Goal: Task Accomplishment & Management: Use online tool/utility

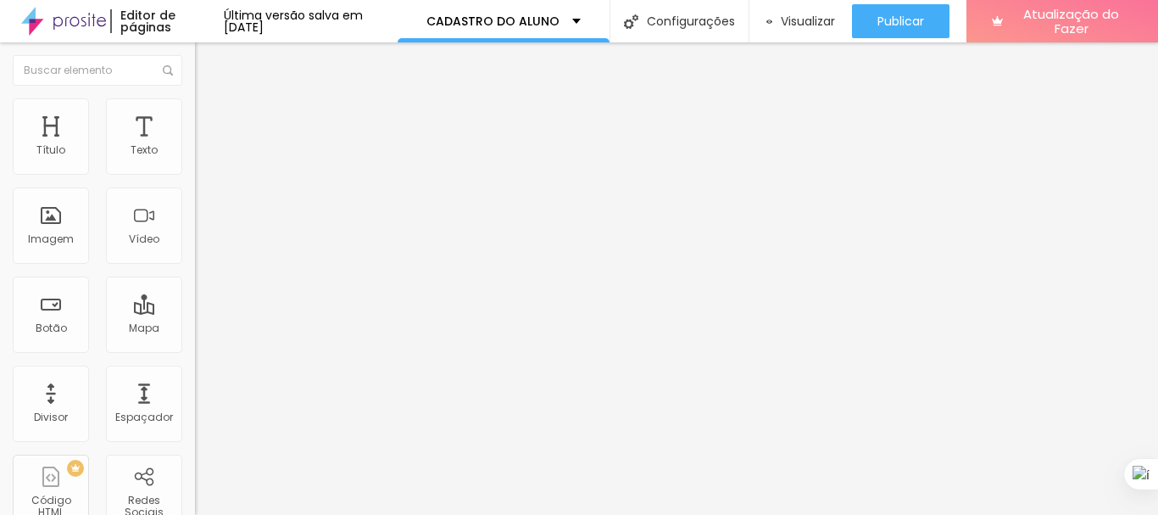
click at [210, 117] on font "Estilo" at bounding box center [223, 110] width 26 height 14
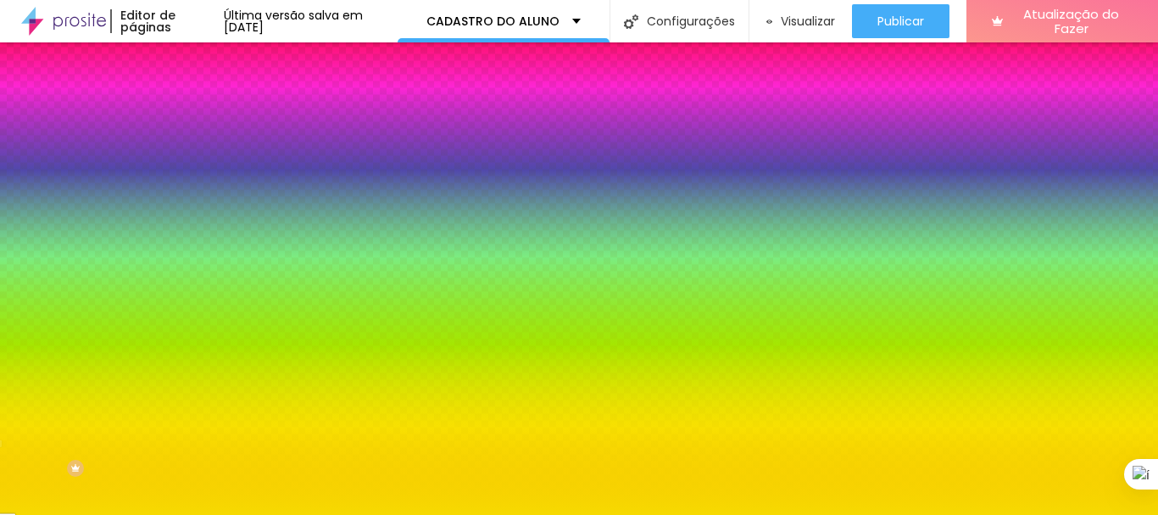
click at [141, 470] on div at bounding box center [579, 257] width 1158 height 515
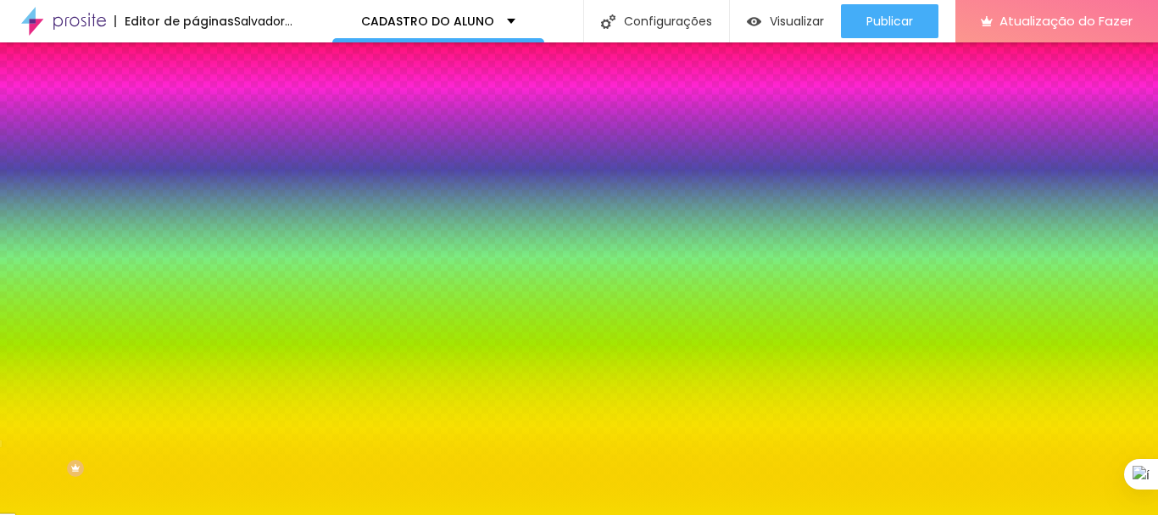
click at [120, 416] on div at bounding box center [579, 257] width 1158 height 515
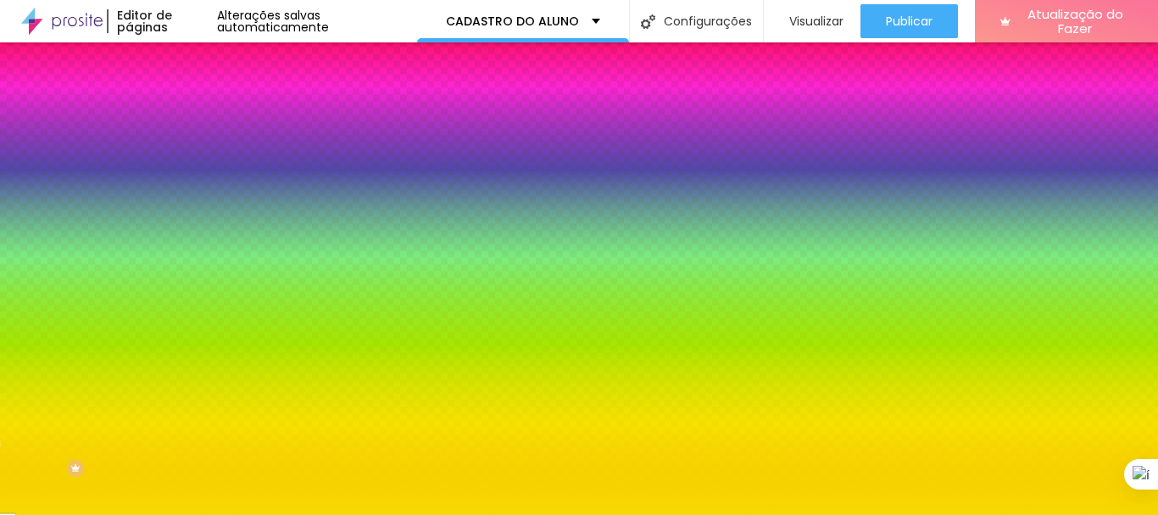
type input "#0FBF07"
click at [114, 426] on div at bounding box center [579, 257] width 1158 height 515
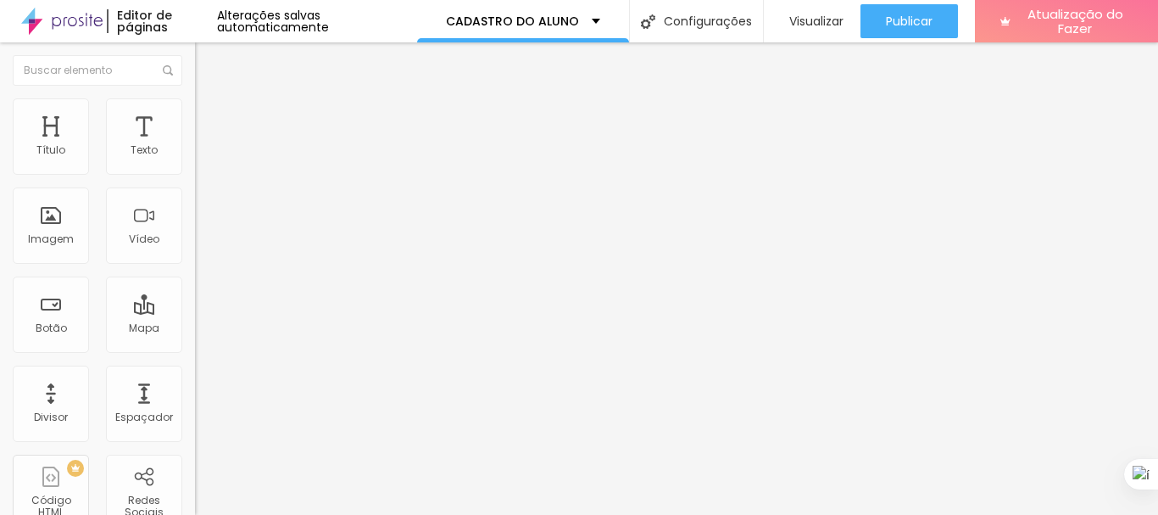
click at [195, 103] on img at bounding box center [202, 105] width 15 height 15
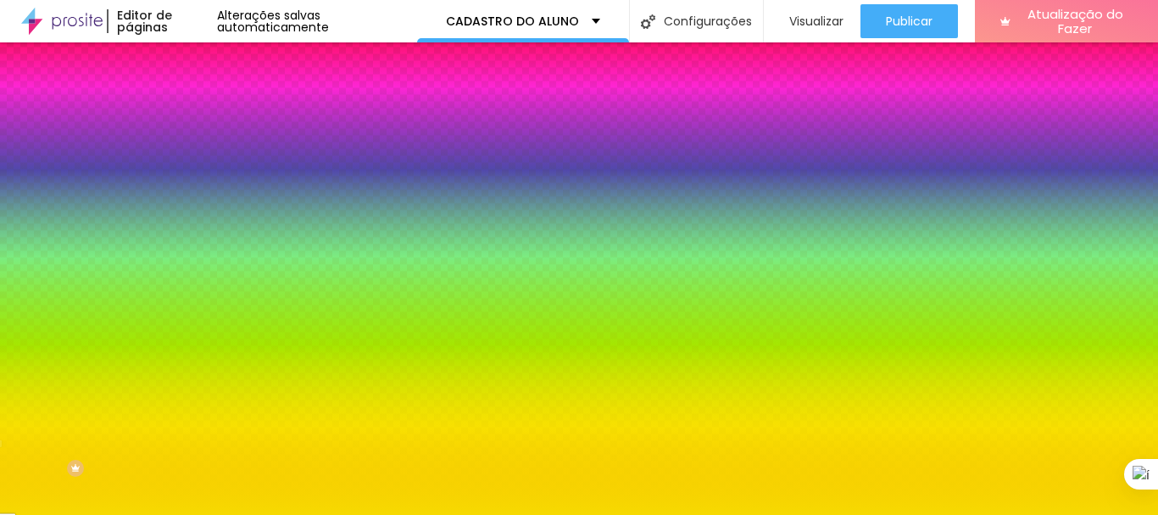
click at [132, 387] on div at bounding box center [579, 257] width 1158 height 515
click at [138, 389] on div at bounding box center [579, 257] width 1158 height 515
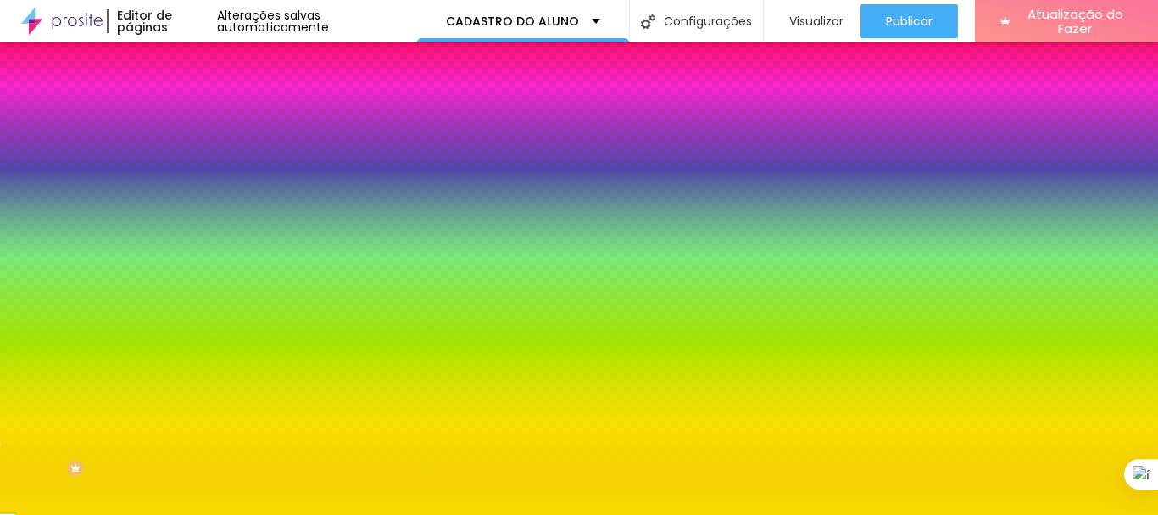
type input "#[DATE]"
drag, startPoint x: 131, startPoint y: 387, endPoint x: 146, endPoint y: 383, distance: 15.8
click at [132, 422] on div at bounding box center [579, 257] width 1158 height 515
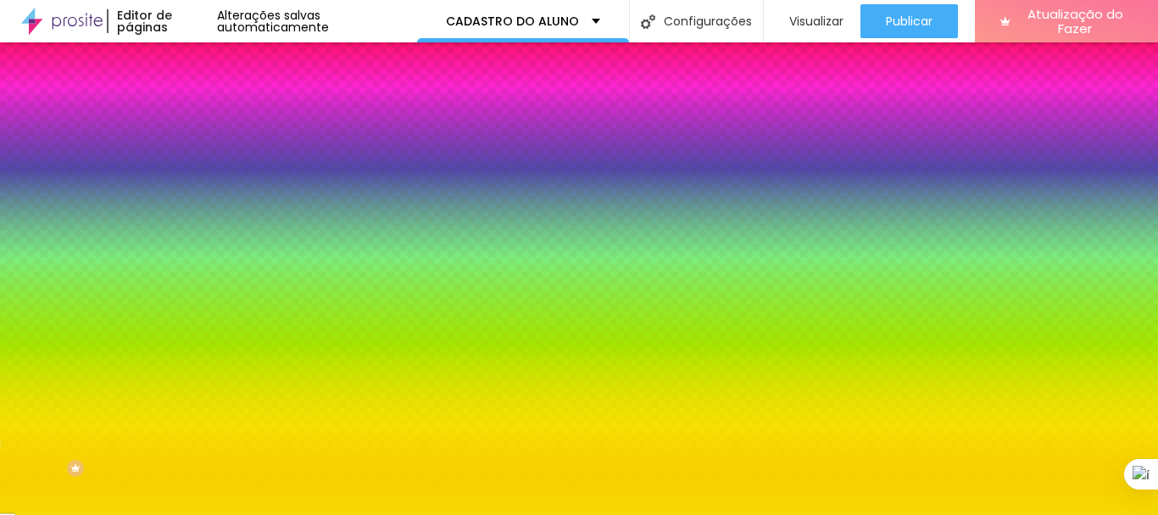
click at [195, 162] on div at bounding box center [292, 162] width 195 height 0
click at [140, 276] on div at bounding box center [579, 257] width 1158 height 515
click at [137, 276] on div at bounding box center [579, 257] width 1158 height 515
click at [120, 197] on div at bounding box center [579, 257] width 1158 height 515
click at [195, 115] on li "Avançado" at bounding box center [292, 123] width 195 height 17
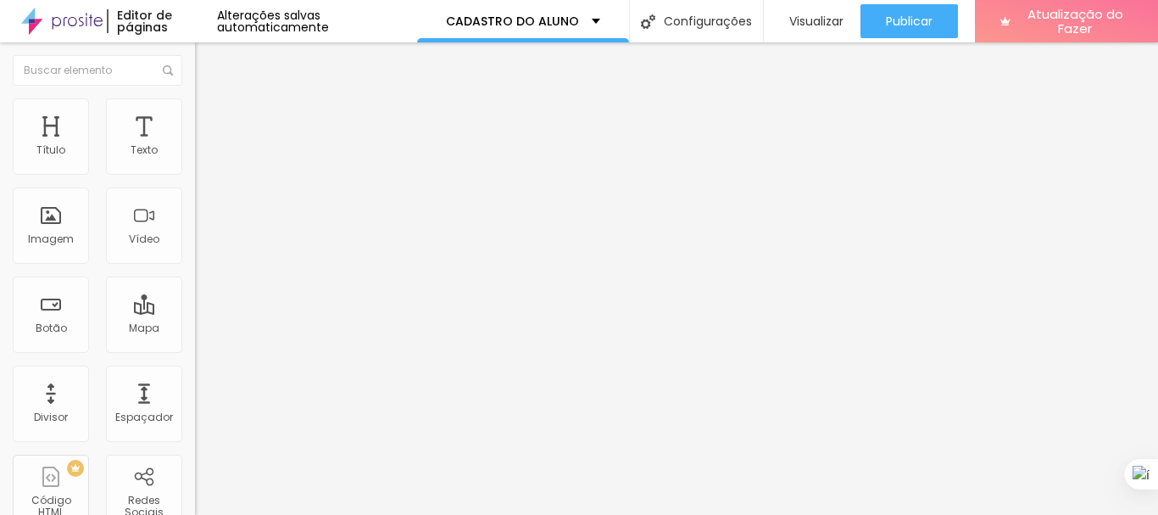
click at [195, 98] on li "Conteúdo" at bounding box center [292, 89] width 195 height 17
click at [208, 59] on img "button" at bounding box center [215, 62] width 14 height 14
click at [195, 159] on input "FAÇA SUA MATRICULA AGORA" at bounding box center [296, 150] width 203 height 17
click at [195, 115] on li "Estilo" at bounding box center [292, 106] width 195 height 17
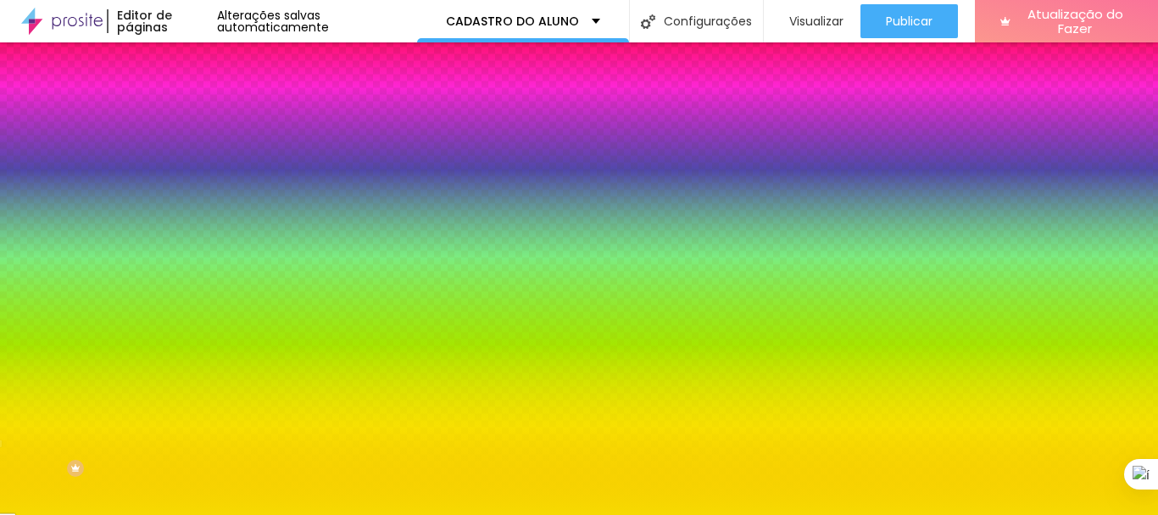
click at [195, 208] on button "button" at bounding box center [207, 217] width 24 height 18
click at [349, 425] on div at bounding box center [572, 257] width 1145 height 515
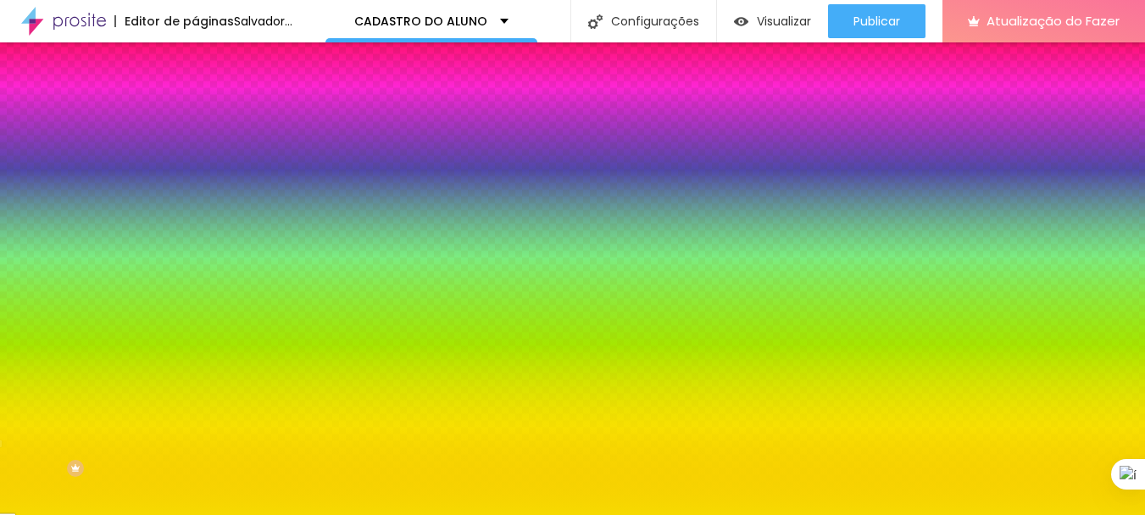
drag, startPoint x: 343, startPoint y: 425, endPoint x: 354, endPoint y: 421, distance: 11.8
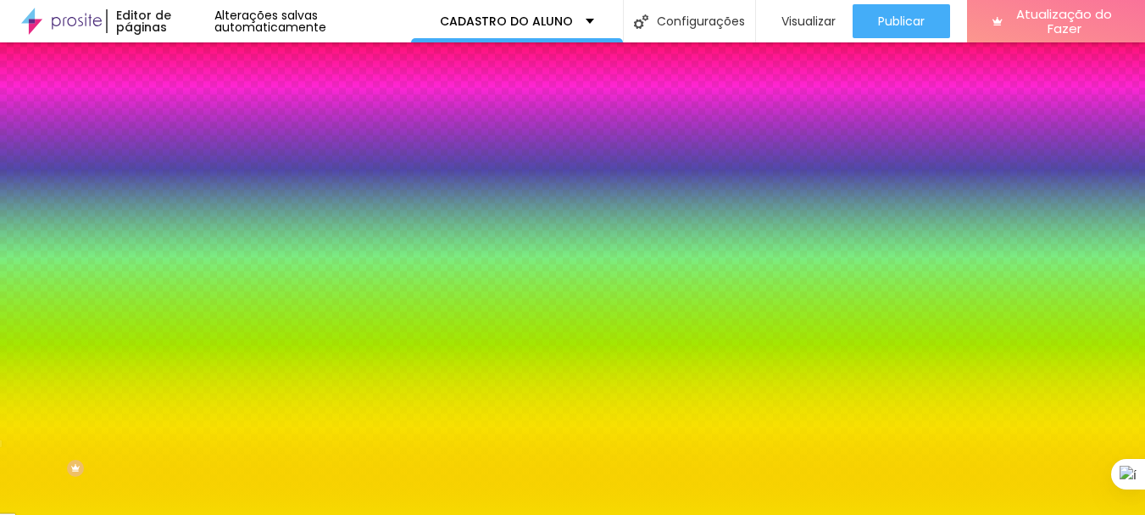
click at [329, 424] on div at bounding box center [572, 257] width 1145 height 515
type input "4.8"
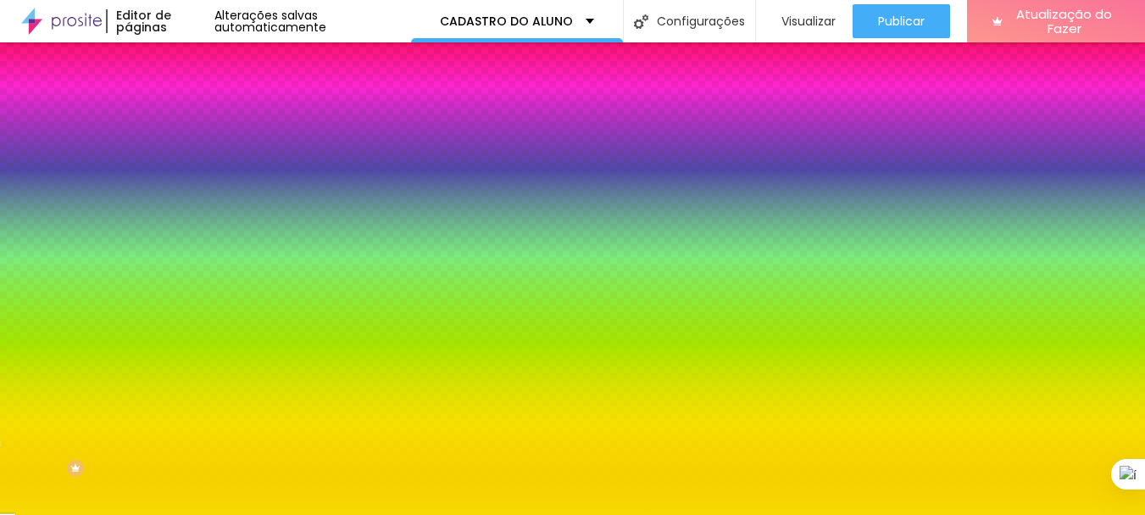
type input "4.8"
type input "4.2"
type input "6.9"
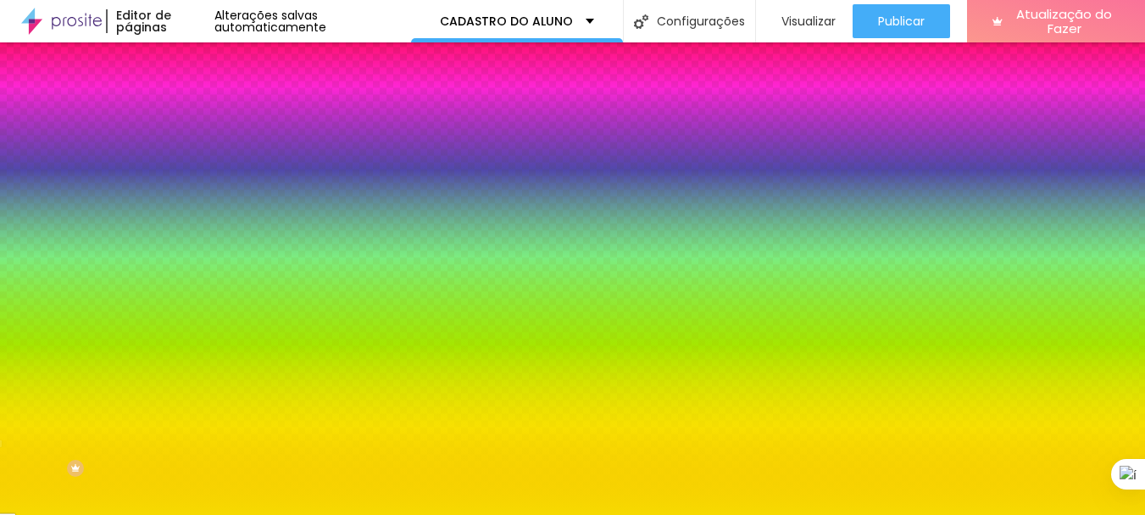
type input "7.8"
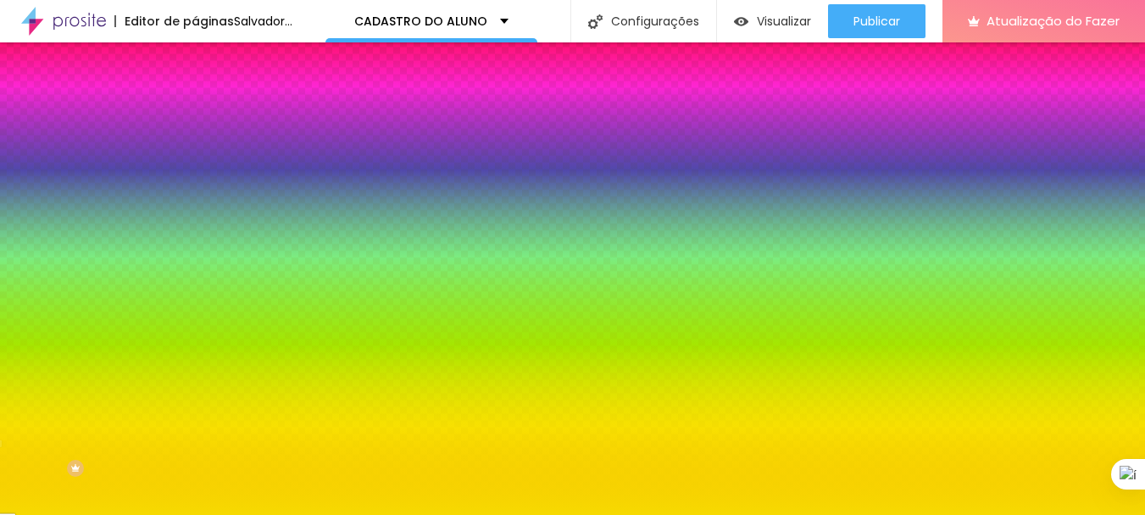
drag, startPoint x: 279, startPoint y: 370, endPoint x: 300, endPoint y: 369, distance: 21.2
type input "7.8"
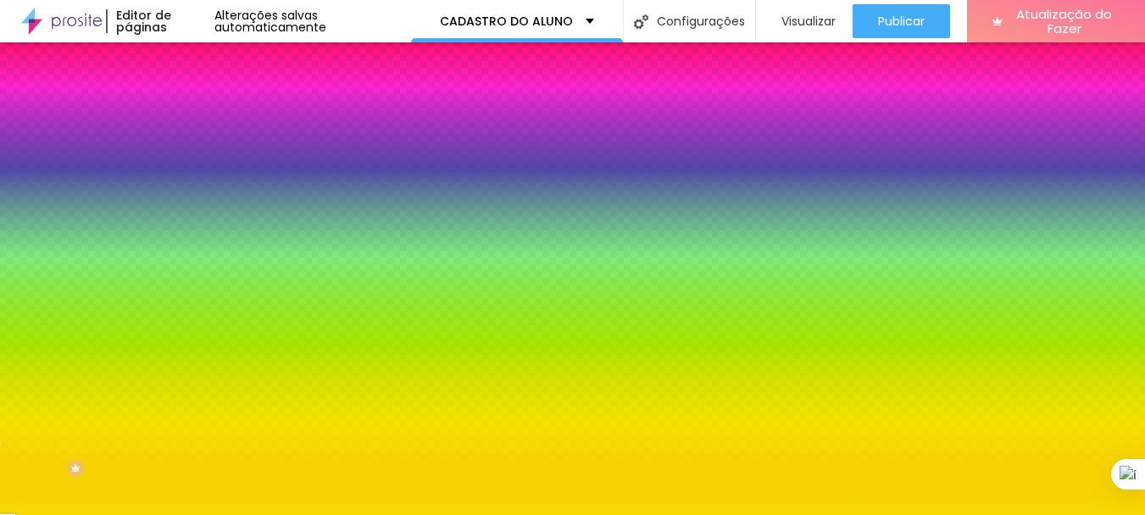
select select "Comfortaa-Bold"
click at [553, 514] on div at bounding box center [572, 515] width 1145 height 0
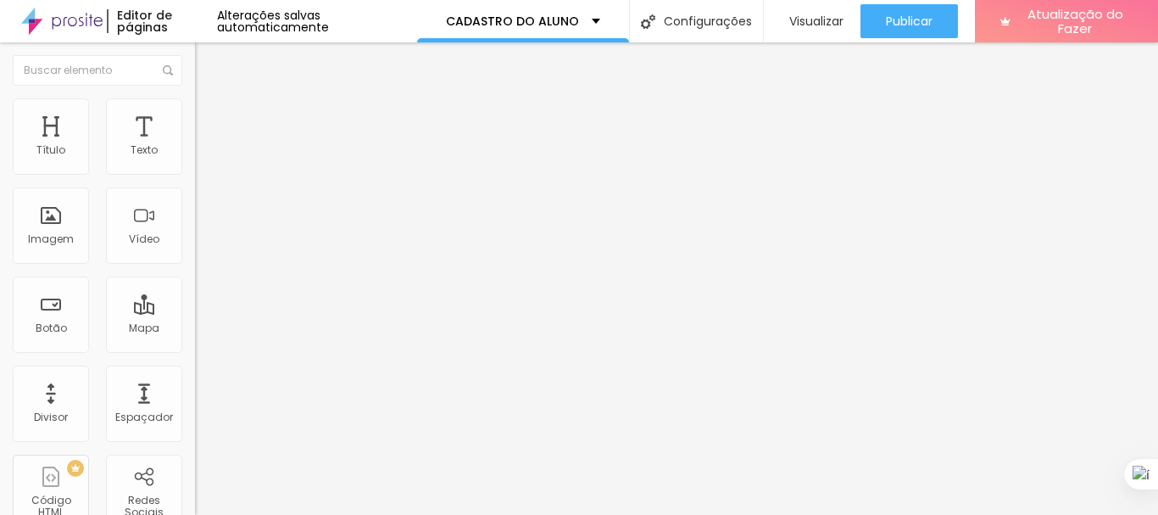
click at [195, 109] on img at bounding box center [202, 105] width 15 height 15
click at [195, 103] on img at bounding box center [202, 105] width 15 height 15
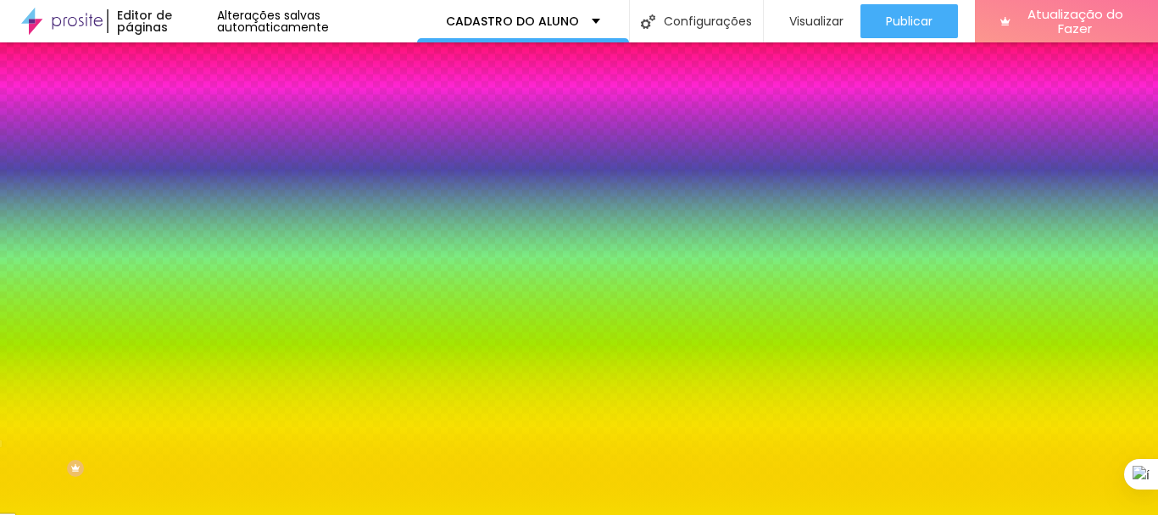
scroll to position [1, 0]
drag, startPoint x: 120, startPoint y: 172, endPoint x: 181, endPoint y: 184, distance: 62.2
click at [195, 184] on div "Cor de fundo Voltar ao padrão #0BF50C Tipografia Voltar ao padrão Borda Voltar …" at bounding box center [292, 409] width 195 height 555
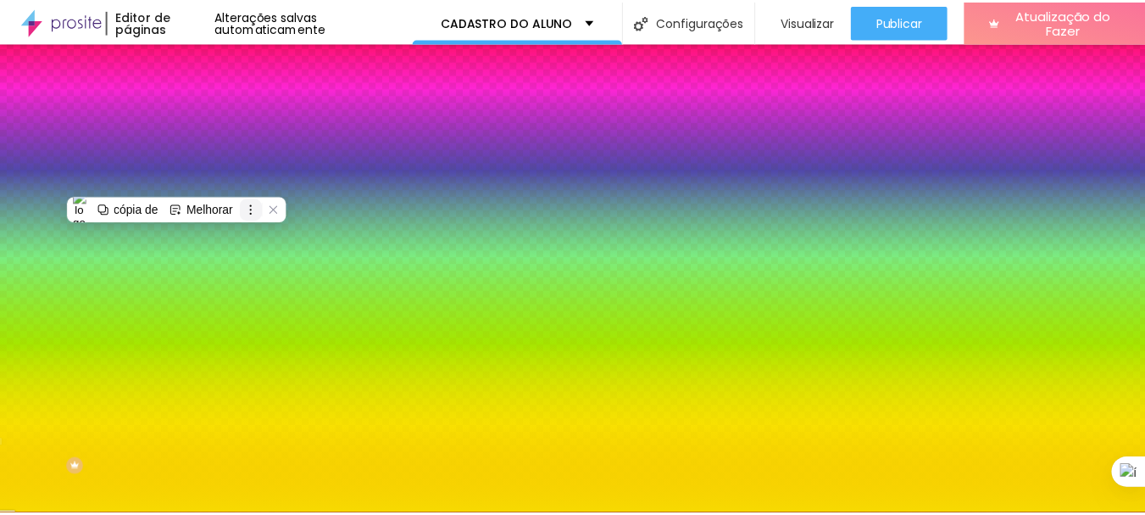
scroll to position [0, 0]
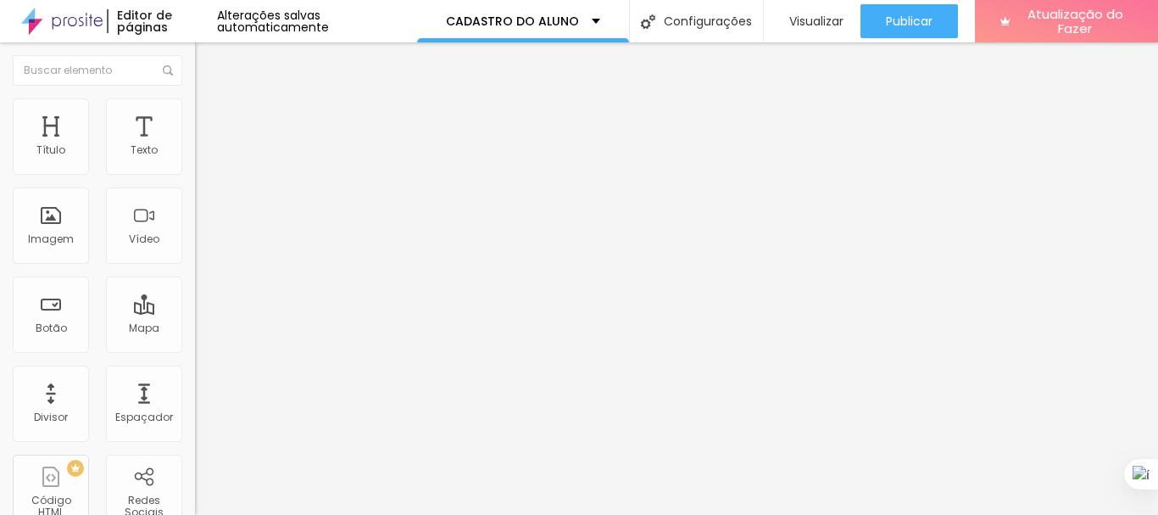
click at [195, 102] on img at bounding box center [202, 105] width 15 height 15
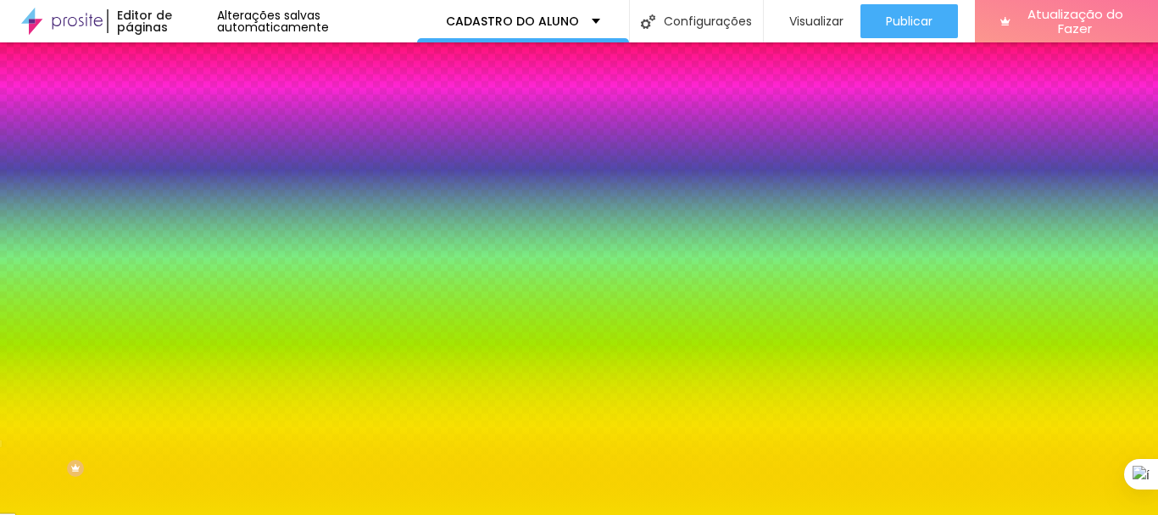
drag, startPoint x: 125, startPoint y: 170, endPoint x: 167, endPoint y: 172, distance: 41.6
click at [195, 172] on input "#FFFFFF" at bounding box center [296, 170] width 203 height 17
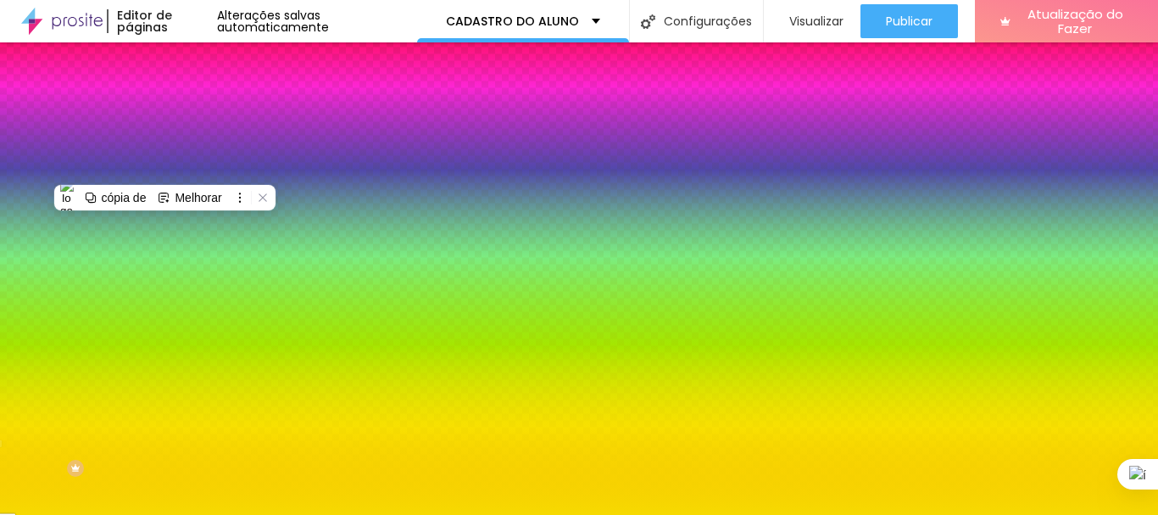
paste input "0BF50C"
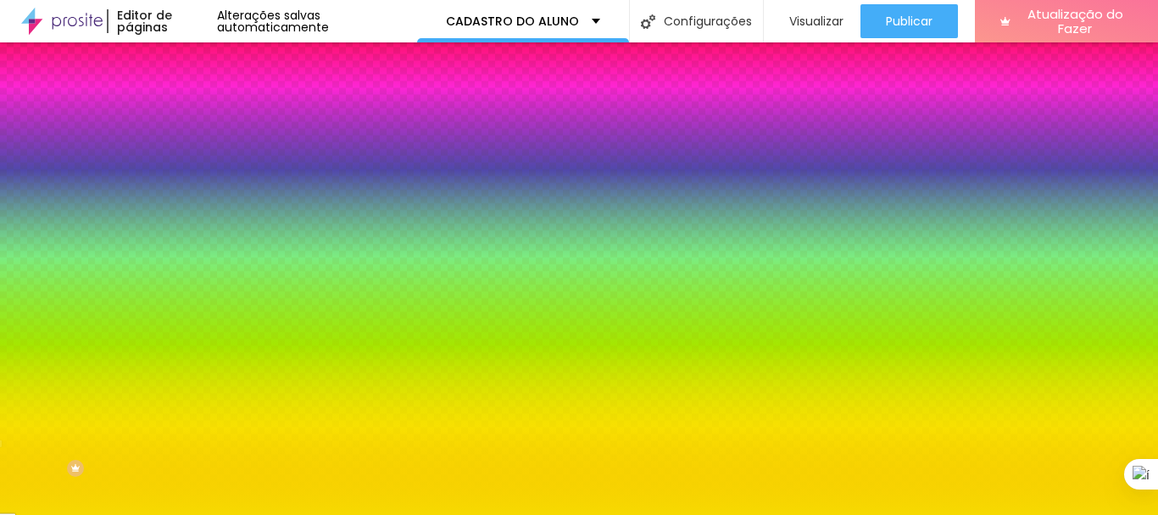
type input "#0BF50C"
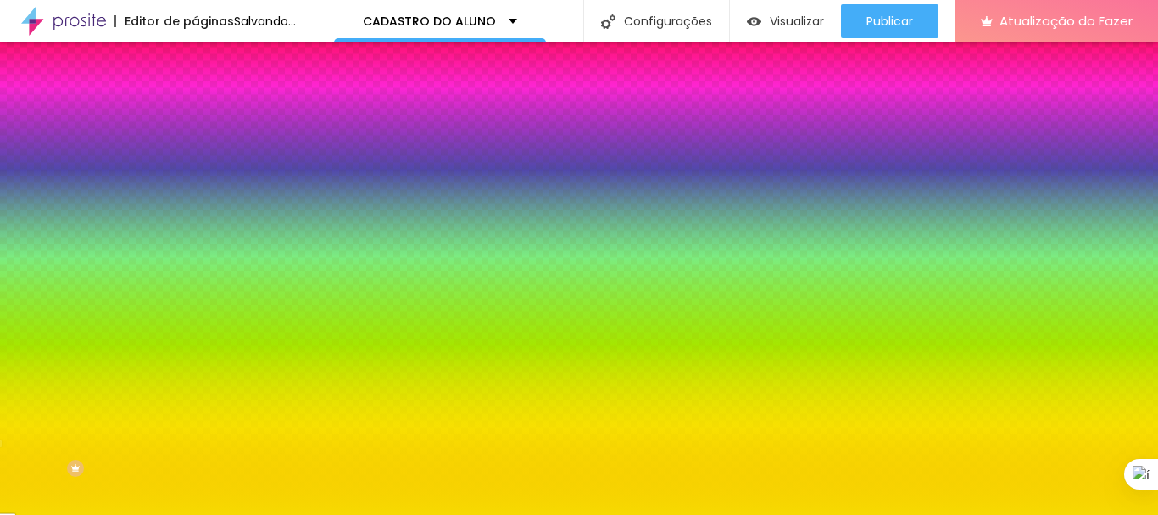
click at [202, 212] on icon "button" at bounding box center [207, 215] width 10 height 10
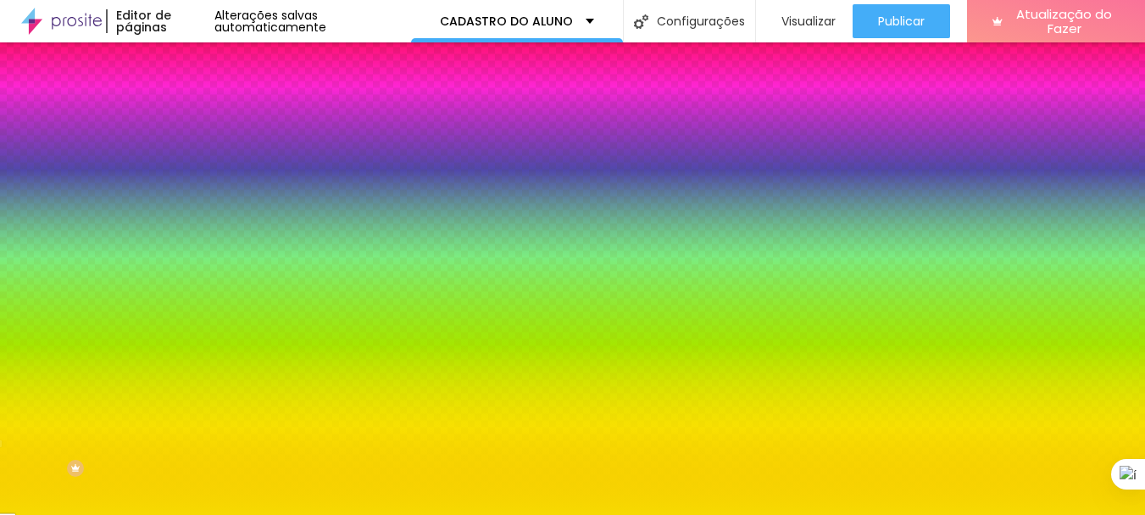
select select "Comfortaa-Bold"
click at [350, 425] on div at bounding box center [572, 257] width 1145 height 515
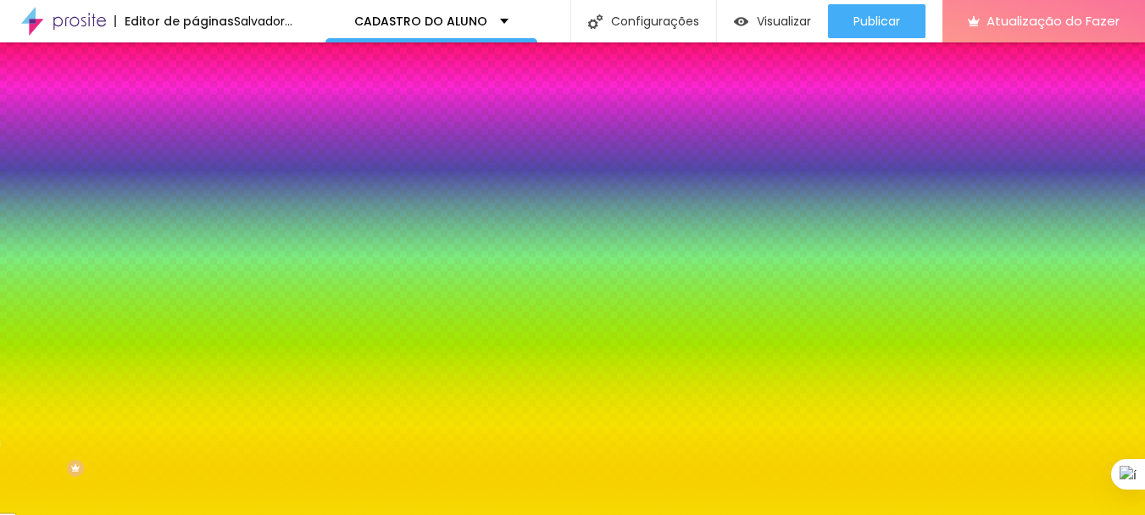
type input "#FF0522"
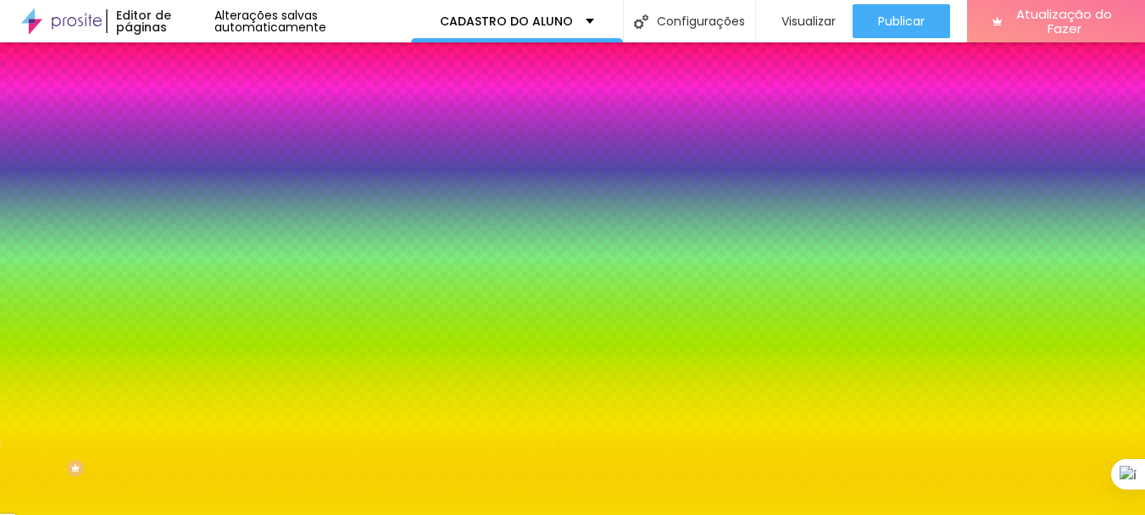
drag, startPoint x: 330, startPoint y: 432, endPoint x: 332, endPoint y: 418, distance: 14.6
type input "29"
type input "32"
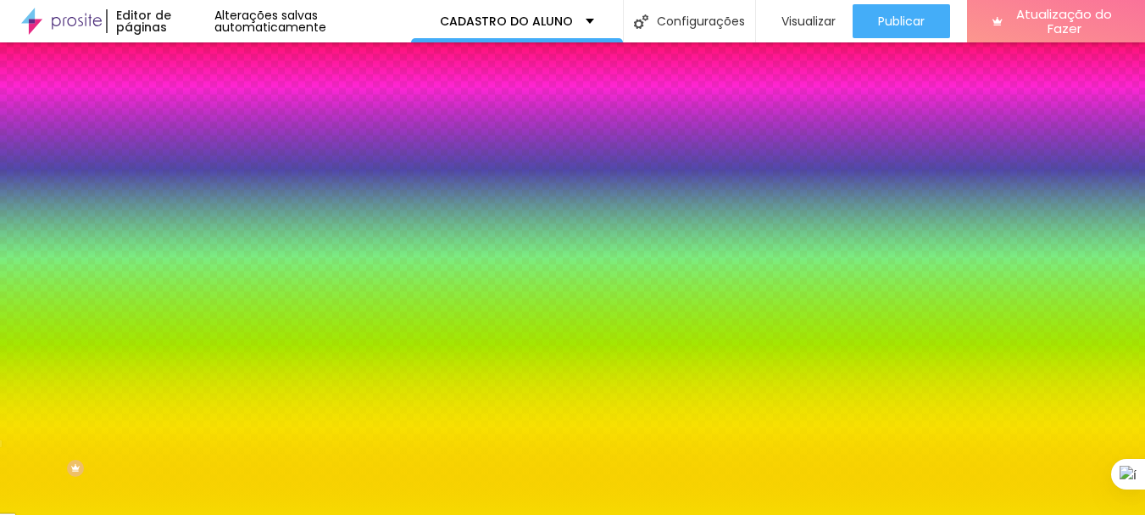
type input "32"
type input "27"
type input "18"
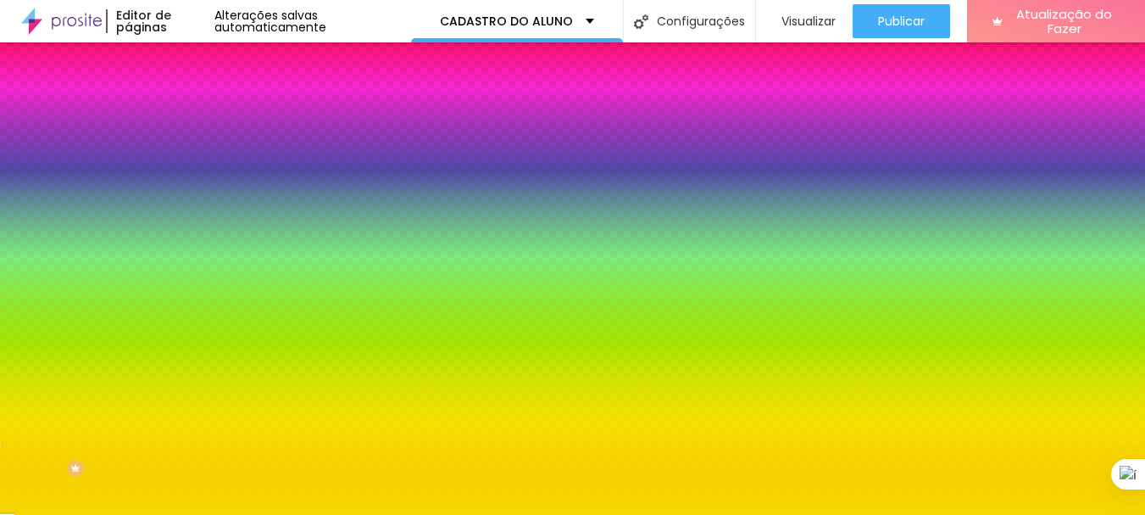
type input "28"
type input "23"
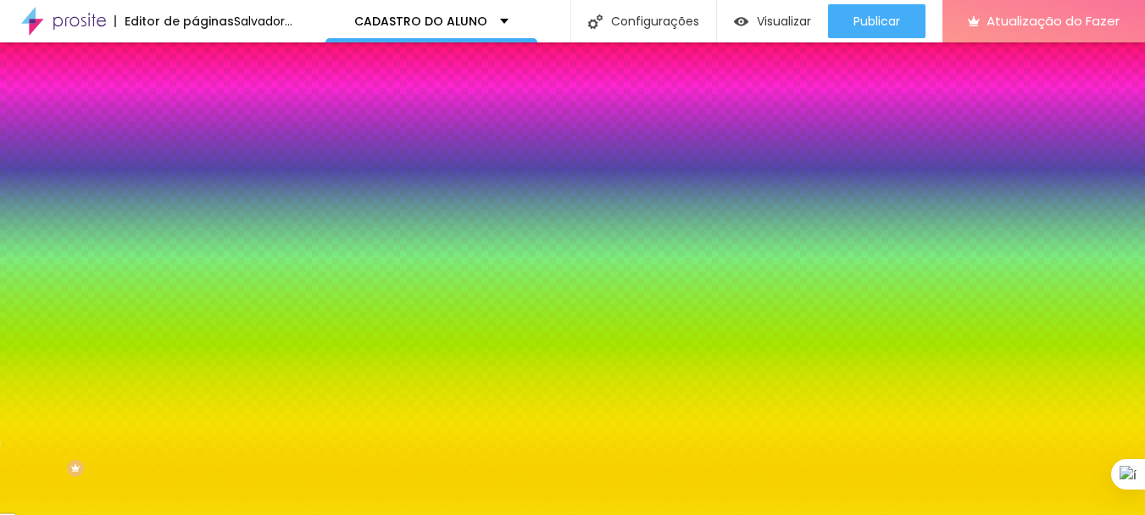
drag, startPoint x: 273, startPoint y: 329, endPoint x: 283, endPoint y: 337, distance: 12.7
type input "23"
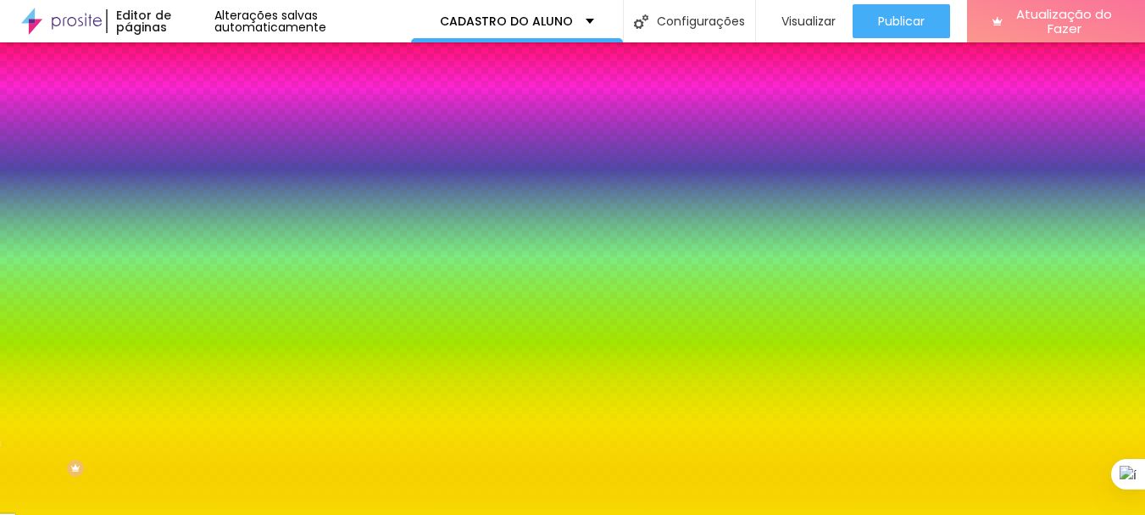
scroll to position [43, 0]
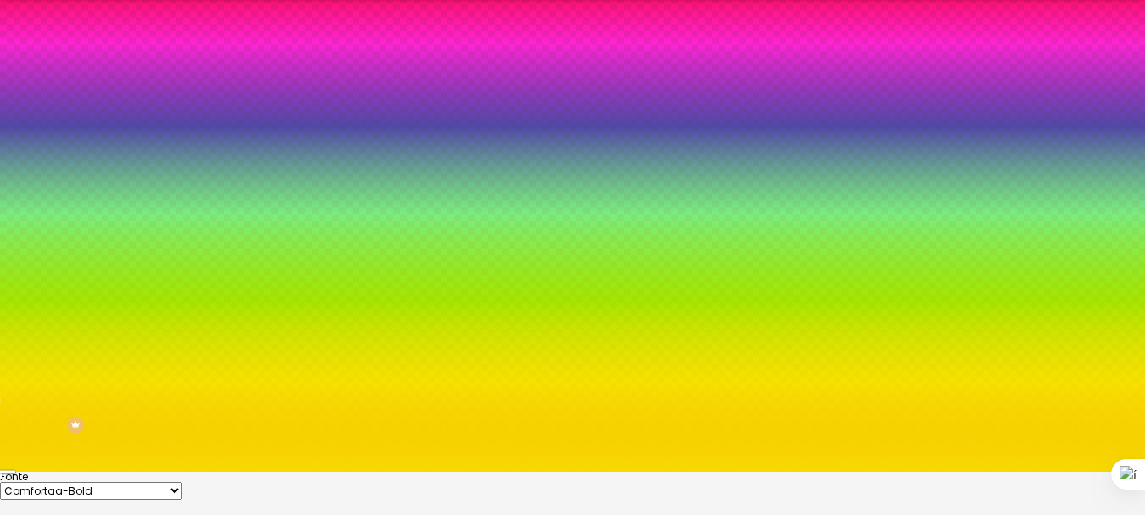
click at [103, 471] on div at bounding box center [572, 471] width 1145 height 0
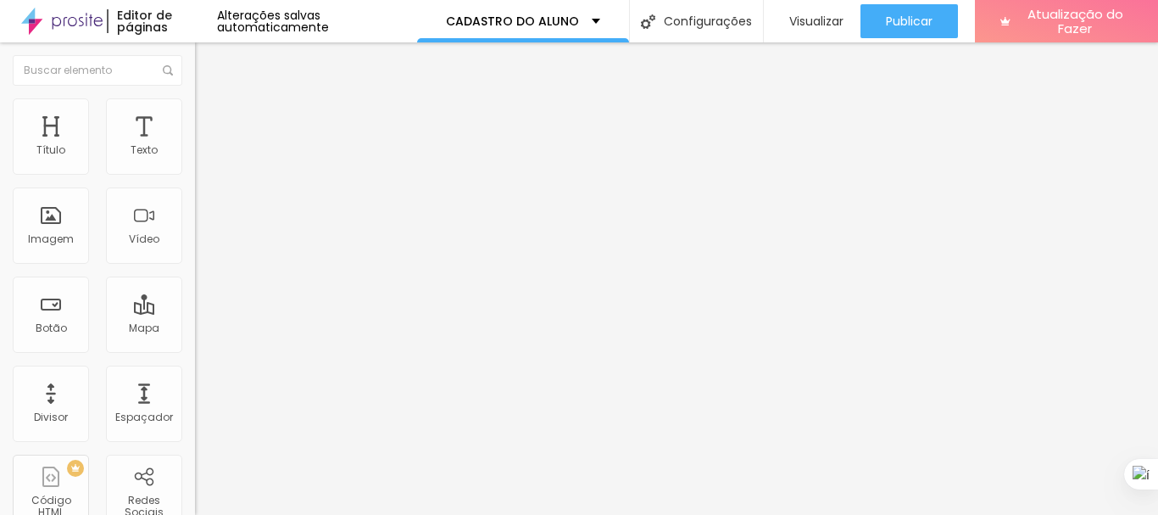
click at [210, 117] on font "Estilo" at bounding box center [223, 110] width 26 height 14
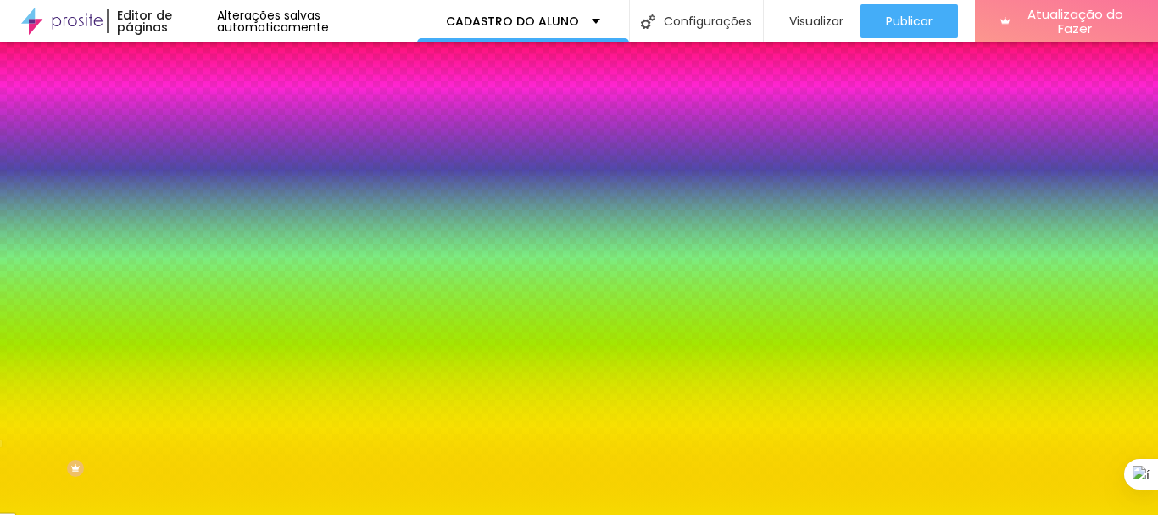
drag, startPoint x: 118, startPoint y: 170, endPoint x: 181, endPoint y: 169, distance: 63.6
click at [195, 169] on div "Cor de fundo Voltar ao padrão #FFFFFF Tipografia Voltar ao padrão Borda Voltar …" at bounding box center [292, 409] width 195 height 555
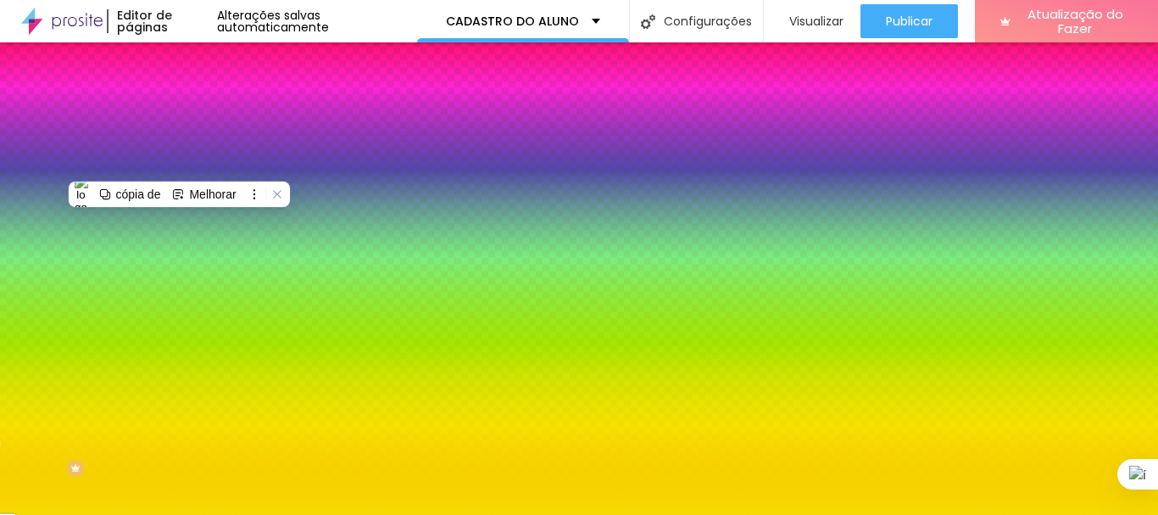
paste input "0BF50C"
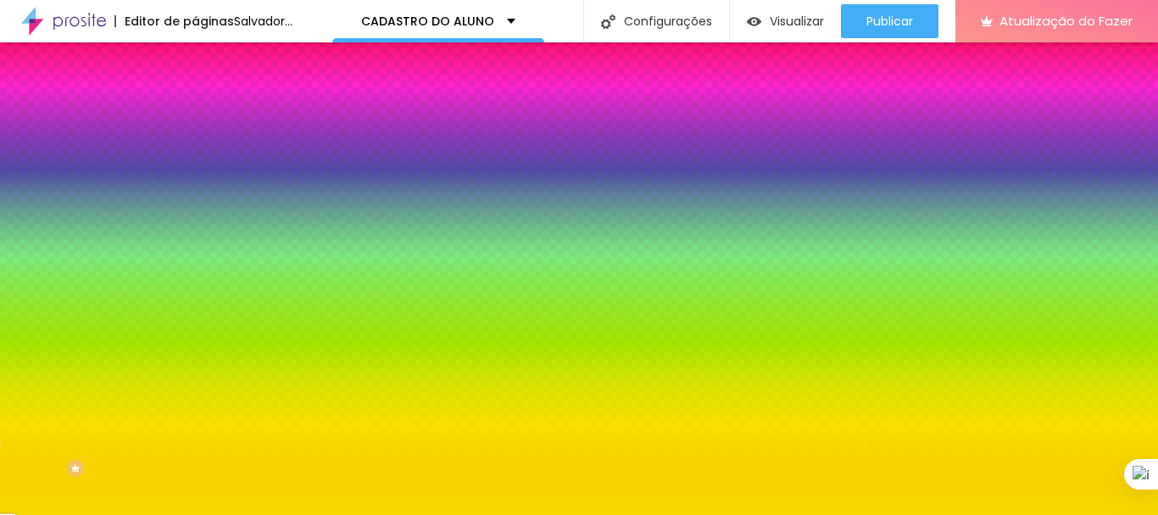
type input "#0BF50C"
click at [195, 208] on button "Voltar ao padrão" at bounding box center [252, 199] width 115 height 20
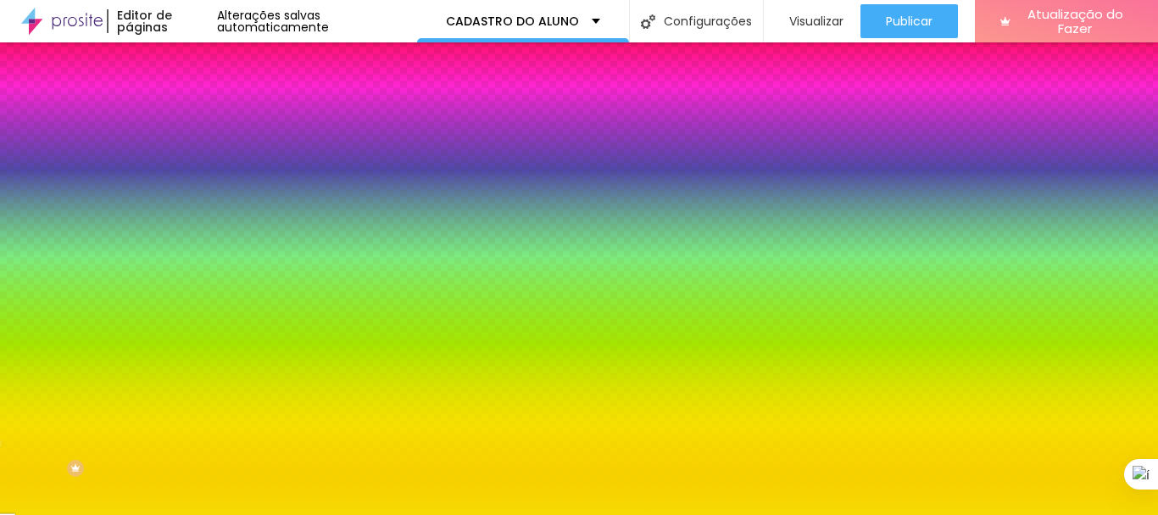
click at [202, 214] on icon "button" at bounding box center [207, 215] width 10 height 10
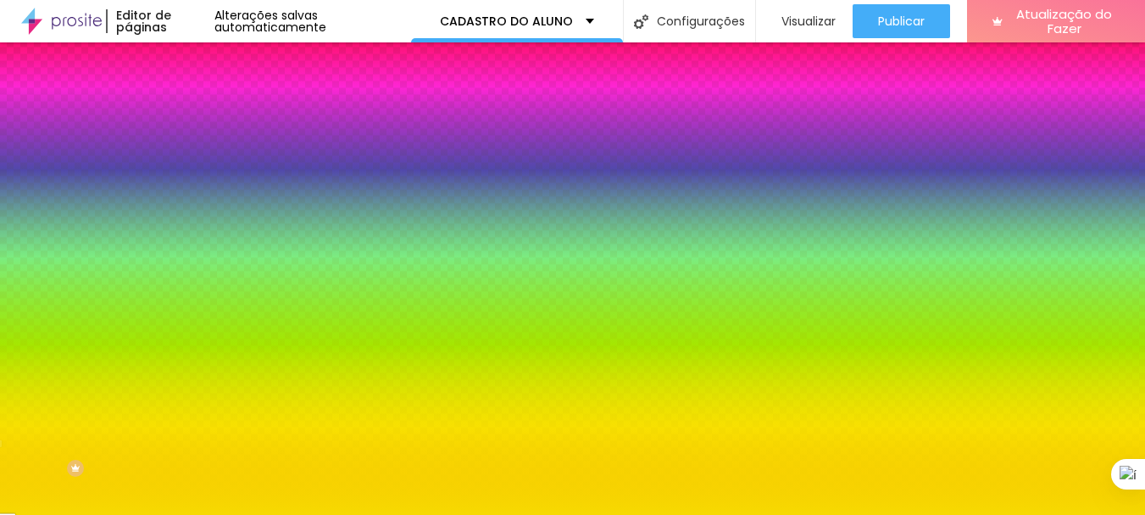
click at [330, 426] on div at bounding box center [572, 257] width 1145 height 515
type input "#F70909"
drag, startPoint x: 298, startPoint y: 266, endPoint x: 169, endPoint y: 304, distance: 134.2
click at [588, 514] on div at bounding box center [572, 515] width 1145 height 0
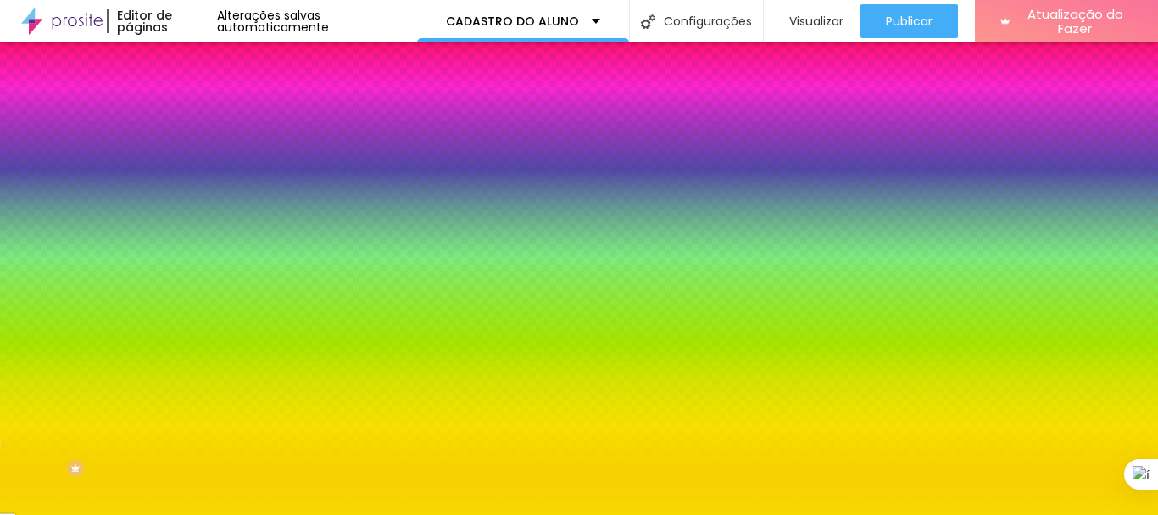
click at [202, 258] on icon "button" at bounding box center [207, 263] width 10 height 10
click at [334, 416] on div at bounding box center [572, 257] width 1145 height 515
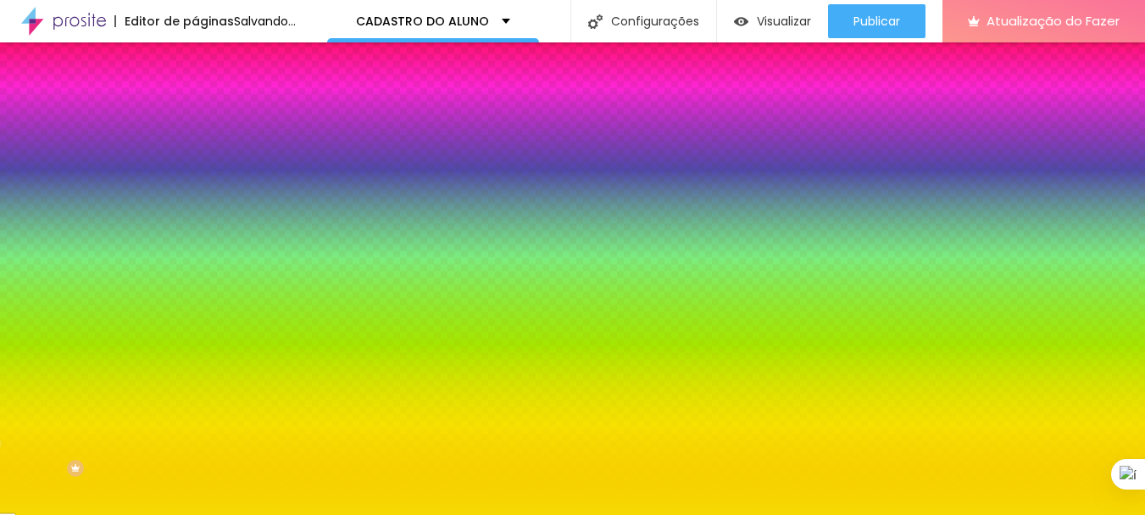
type input "#750006"
drag, startPoint x: 318, startPoint y: 422, endPoint x: 323, endPoint y: 485, distance: 62.9
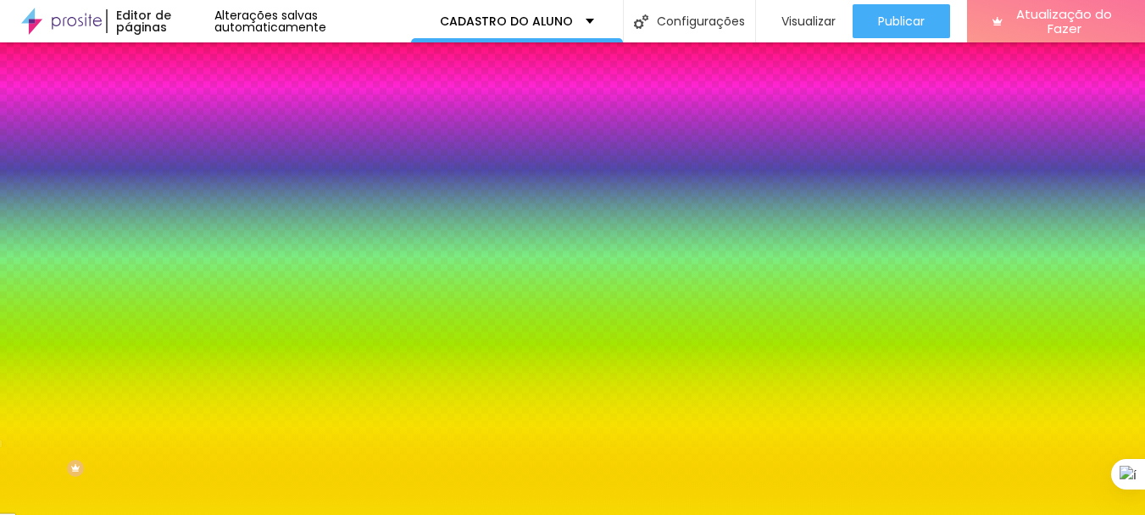
click at [453, 514] on div at bounding box center [572, 515] width 1145 height 0
click at [137, 423] on div at bounding box center [579, 257] width 1158 height 515
type input "#0F034B"
click at [123, 385] on div at bounding box center [579, 257] width 1158 height 515
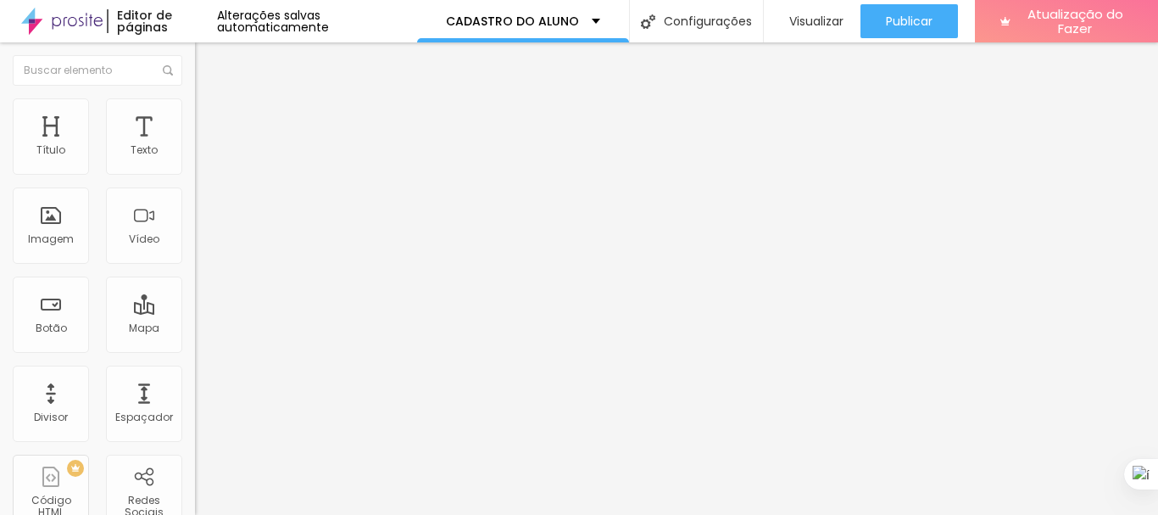
click at [195, 106] on img at bounding box center [202, 105] width 15 height 15
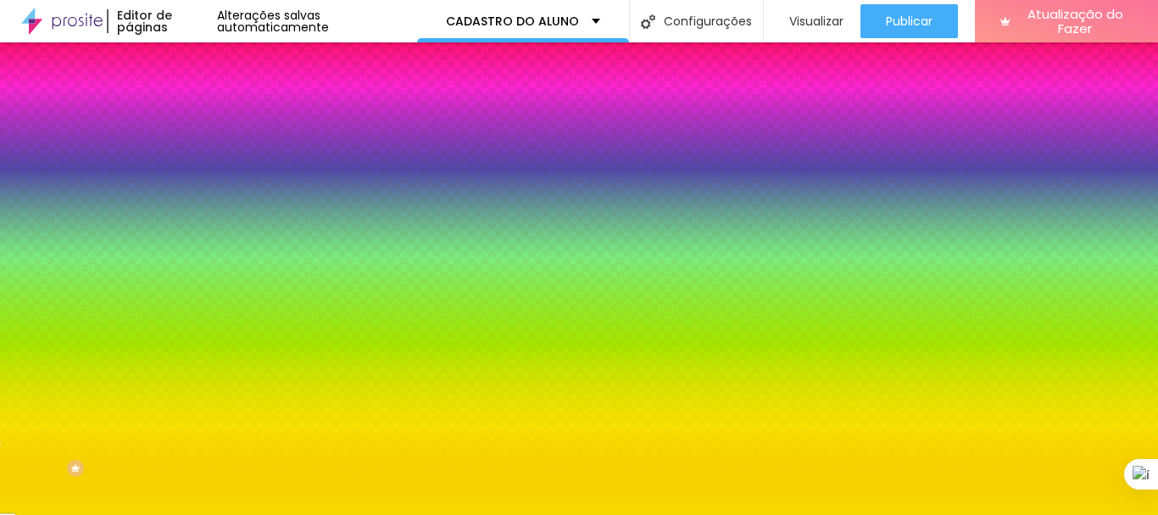
click at [202, 210] on icon "button" at bounding box center [207, 215] width 10 height 10
drag, startPoint x: 275, startPoint y: 283, endPoint x: 198, endPoint y: 293, distance: 77.7
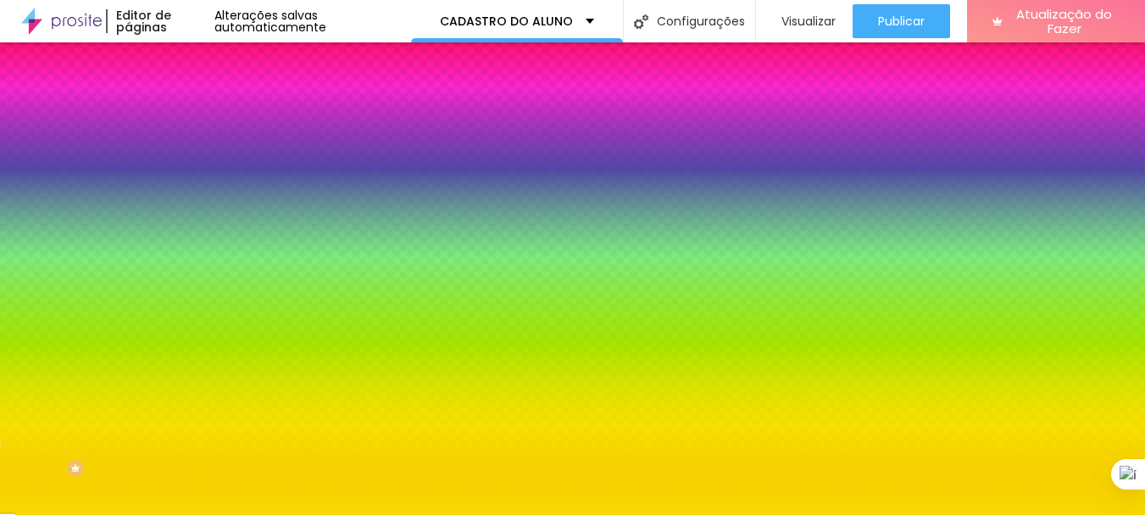
drag, startPoint x: 168, startPoint y: 269, endPoint x: 226, endPoint y: 284, distance: 59.6
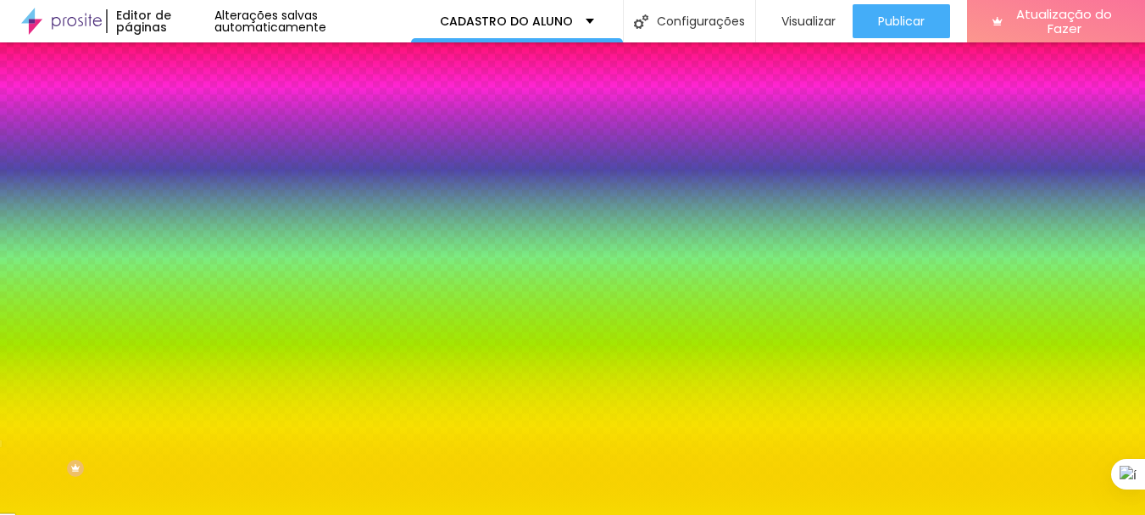
select select "[PERSON_NAME]"
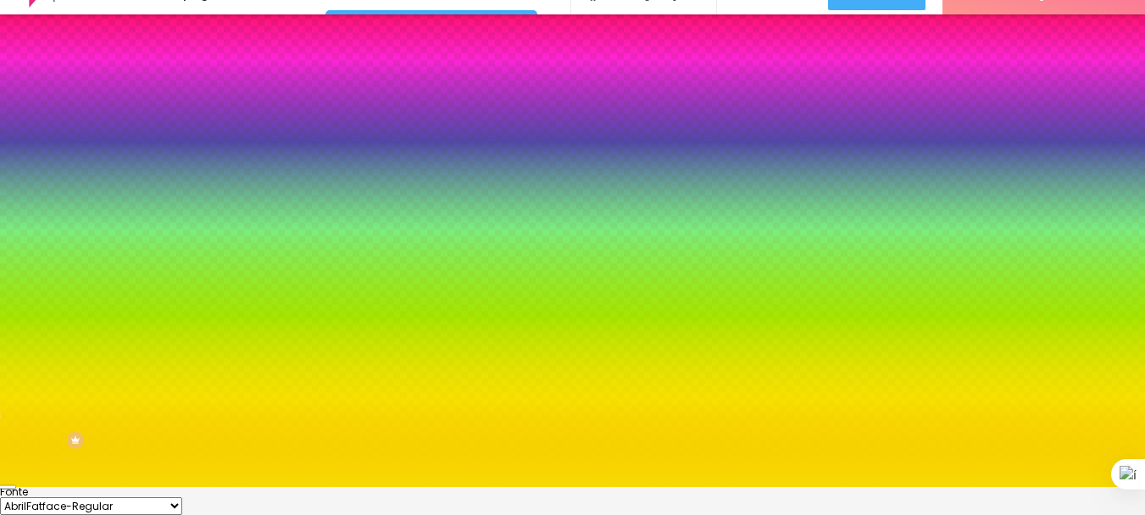
scroll to position [43, 0]
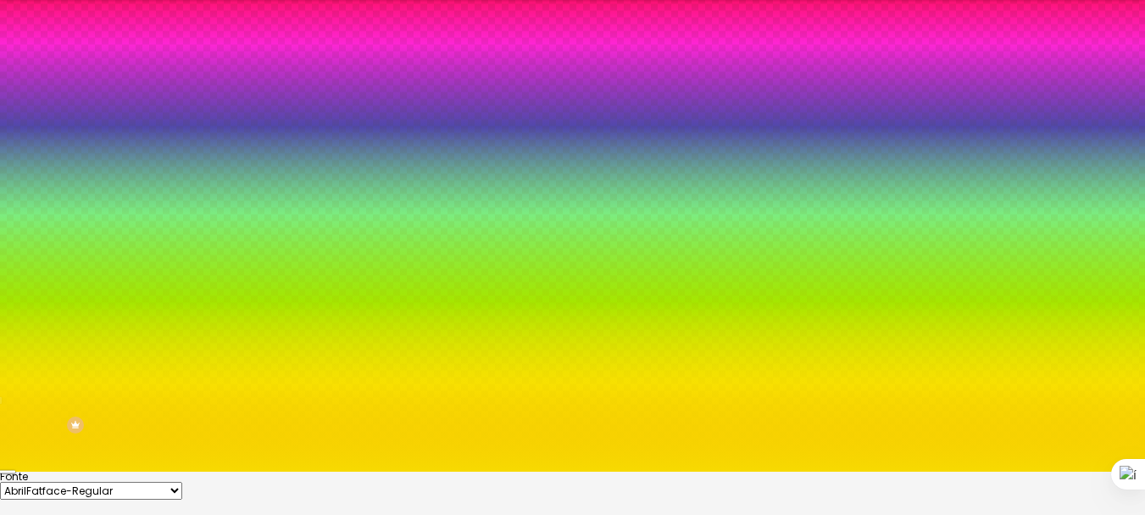
click at [499, 471] on div at bounding box center [572, 471] width 1145 height 0
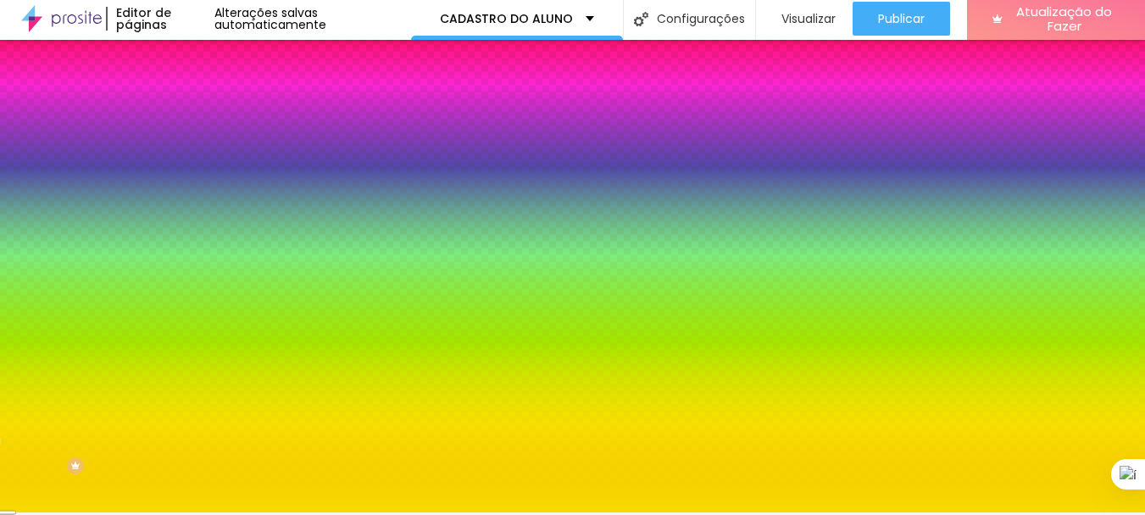
scroll to position [0, 0]
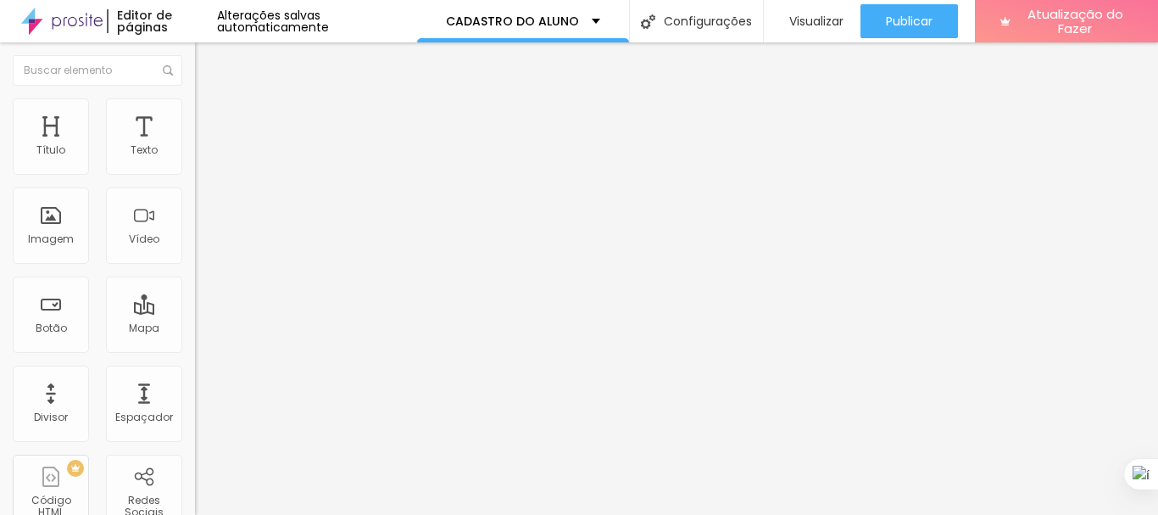
click at [210, 117] on font "Estilo" at bounding box center [223, 110] width 26 height 14
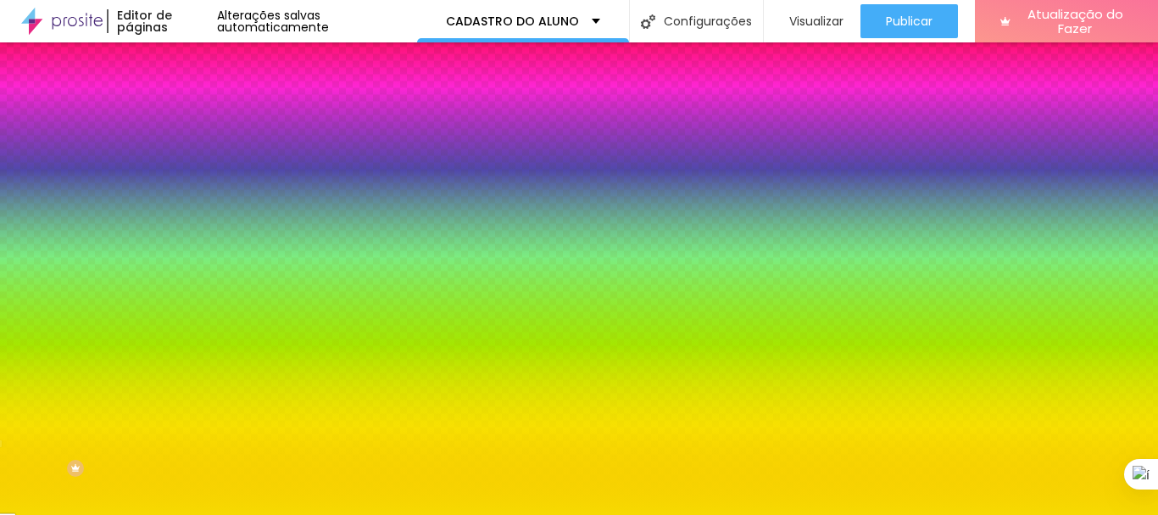
click at [202, 215] on icon "button" at bounding box center [207, 215] width 10 height 10
click at [560, 514] on div at bounding box center [572, 515] width 1145 height 0
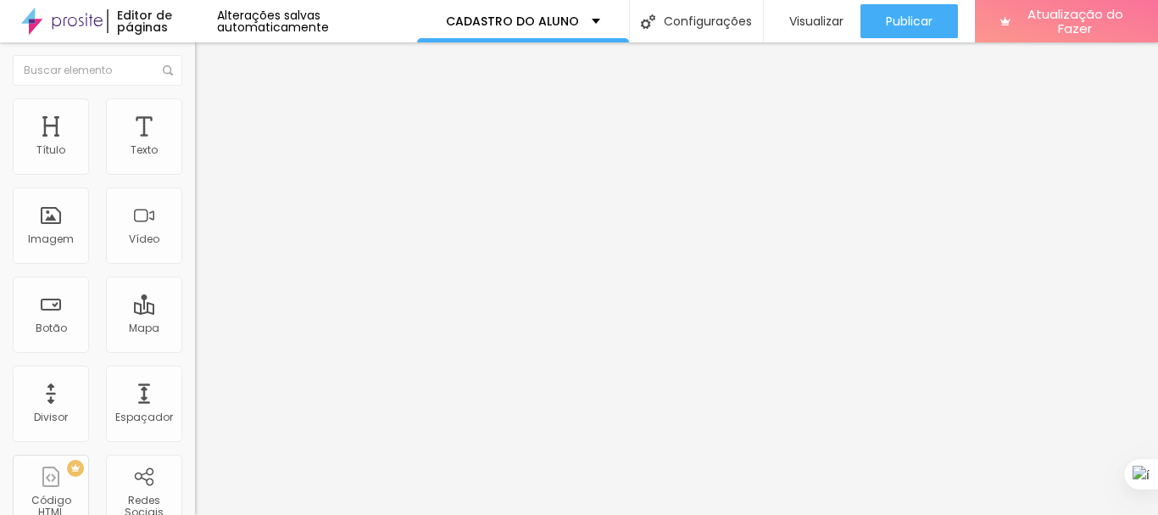
click at [195, 106] on img at bounding box center [202, 105] width 15 height 15
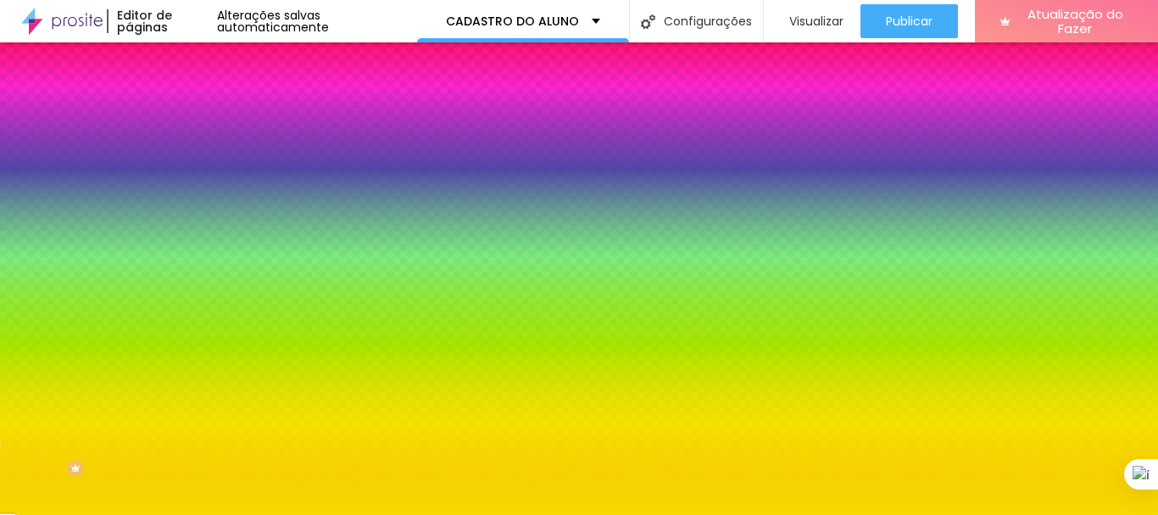
click at [202, 214] on icon "button" at bounding box center [207, 215] width 10 height 10
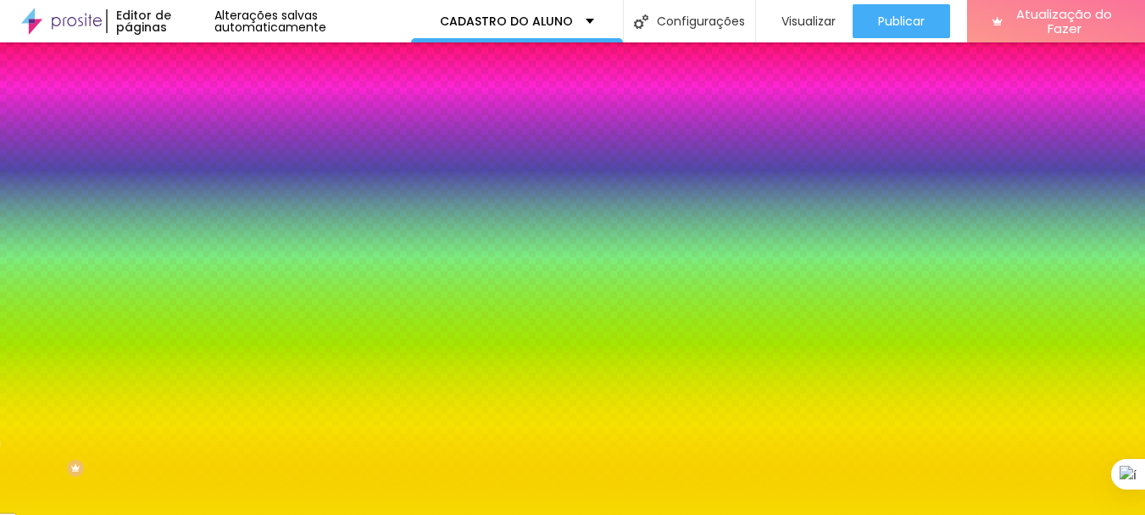
select select "AveriaSansLibre-Regular"
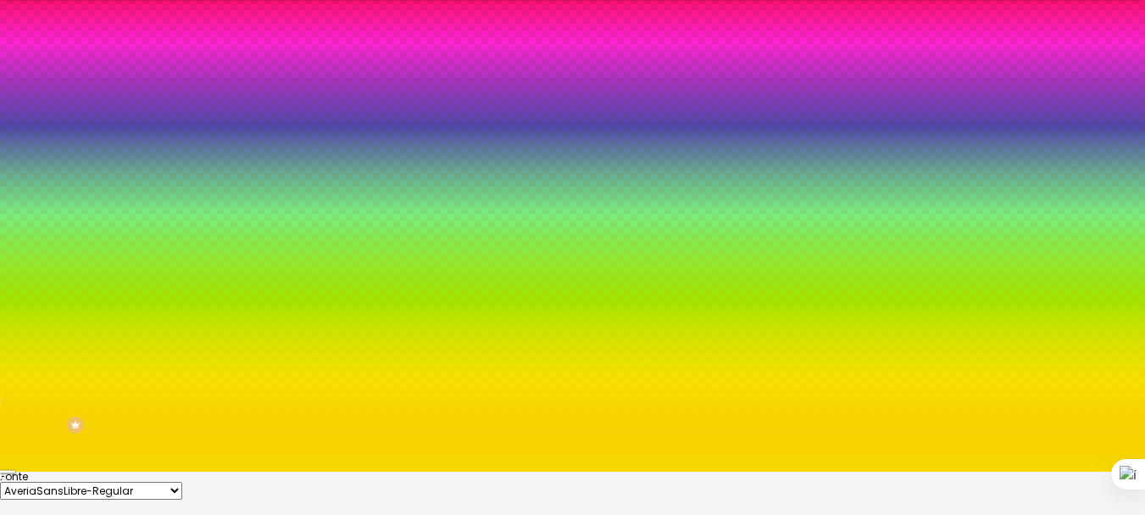
click at [502, 471] on div at bounding box center [572, 471] width 1145 height 0
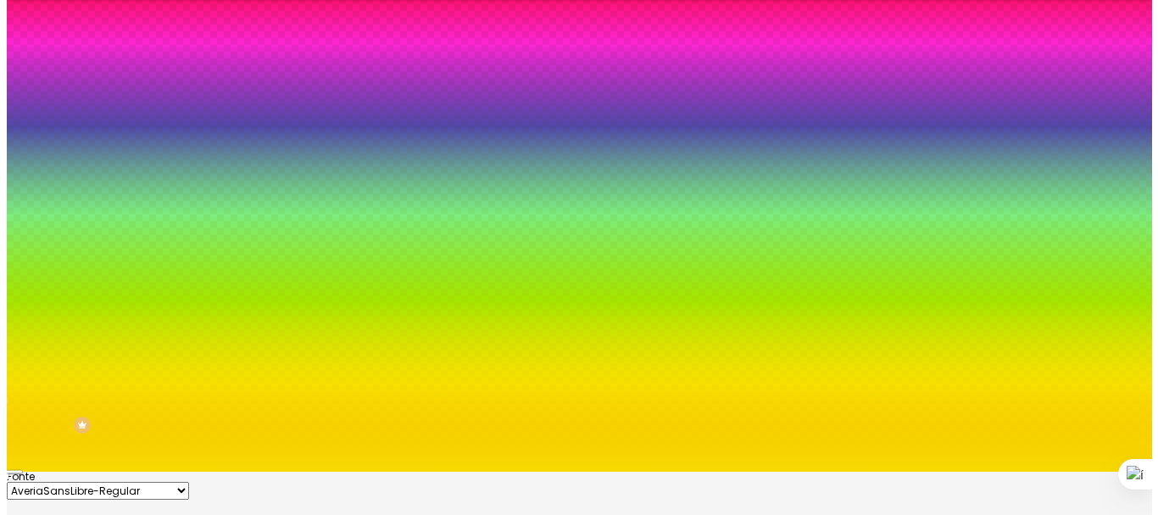
scroll to position [0, 0]
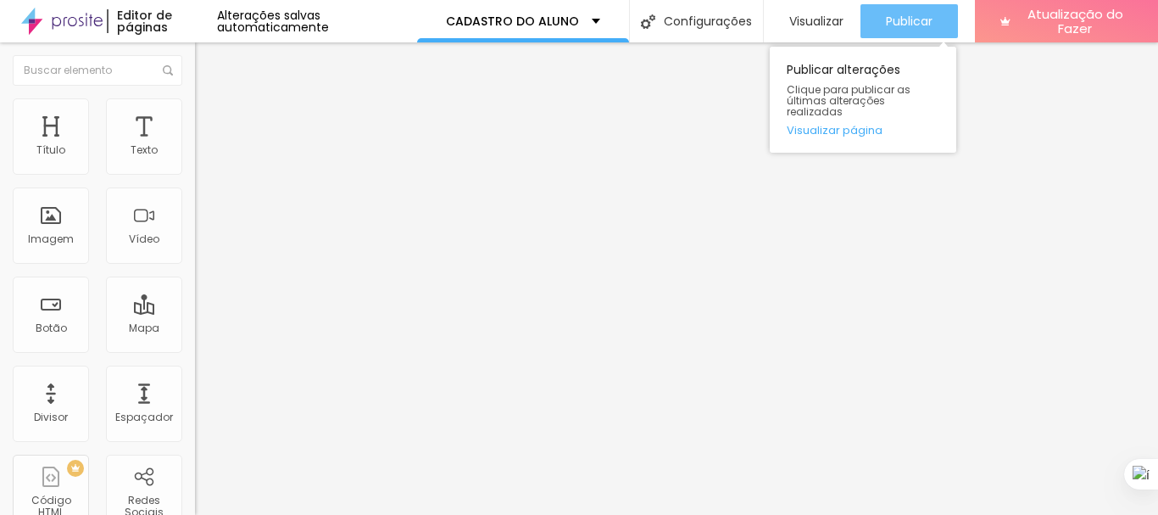
click at [911, 14] on font "Publicar" at bounding box center [909, 21] width 47 height 17
